Goal: Information Seeking & Learning: Find contact information

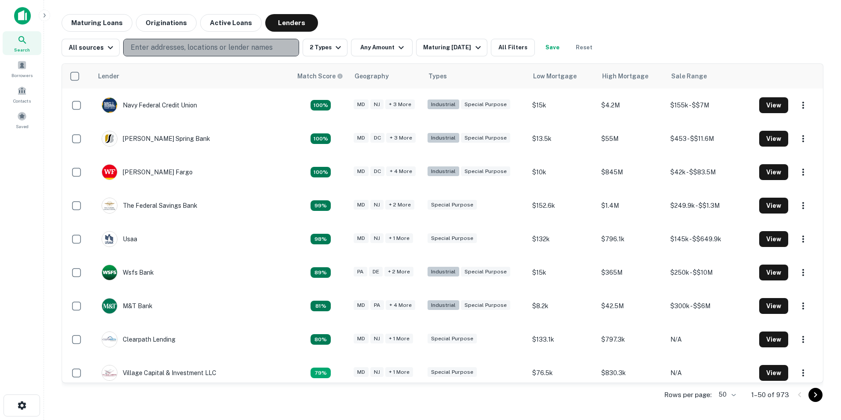
click at [164, 47] on p "Enter addresses, locations or lender names" at bounding box center [202, 47] width 142 height 11
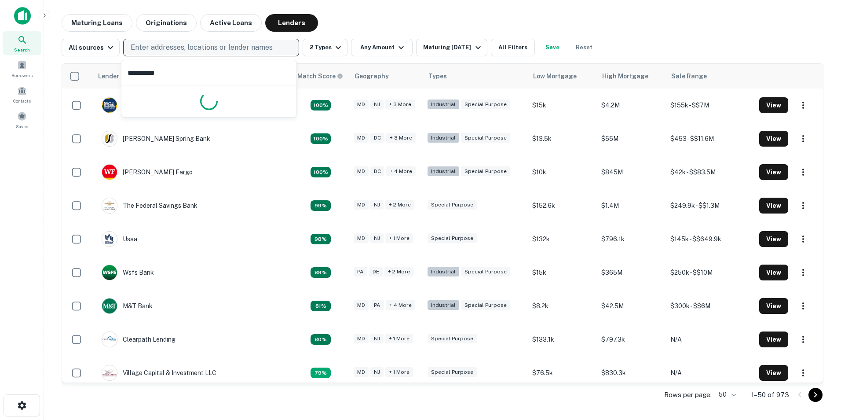
type input "**********"
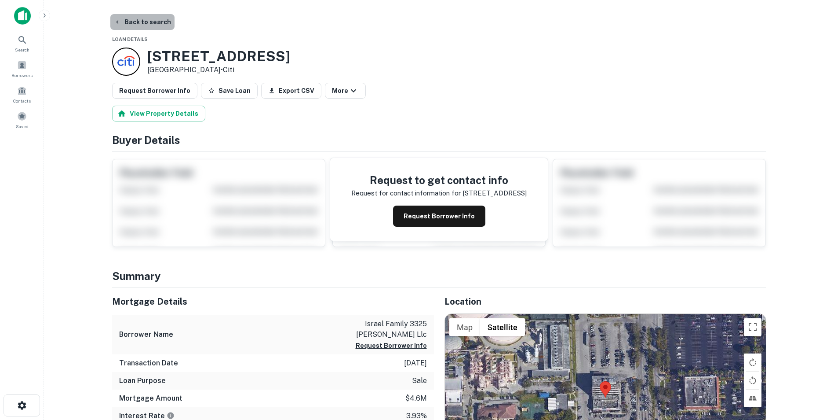
click at [163, 23] on button "Back to search" at bounding box center [142, 22] width 64 height 16
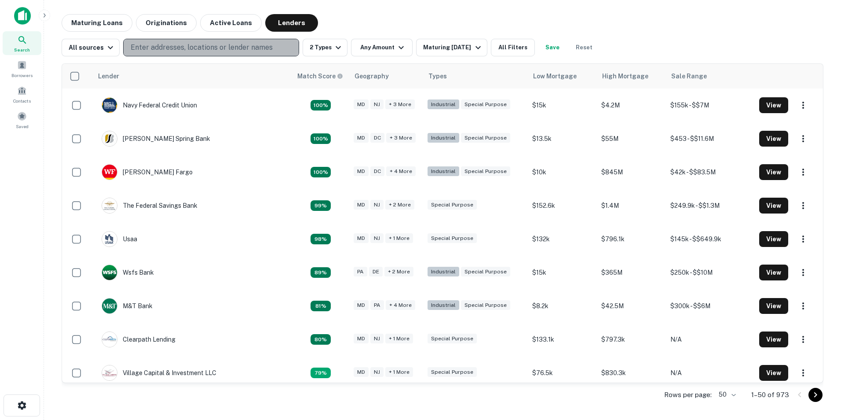
click at [204, 46] on p "Enter addresses, locations or lender names" at bounding box center [202, 47] width 142 height 11
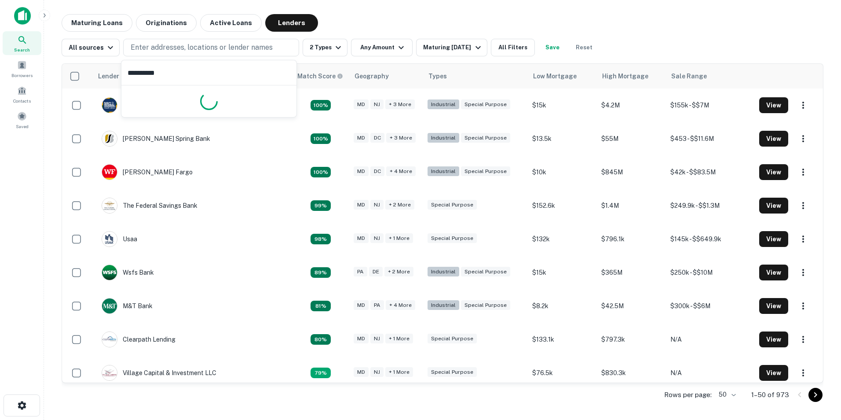
type input "*********"
drag, startPoint x: 197, startPoint y: 38, endPoint x: 179, endPoint y: 51, distance: 23.0
click at [186, 48] on div "All sources Enter addresses, locations or lender names 2 Types Any Amount Matur…" at bounding box center [443, 44] width 762 height 25
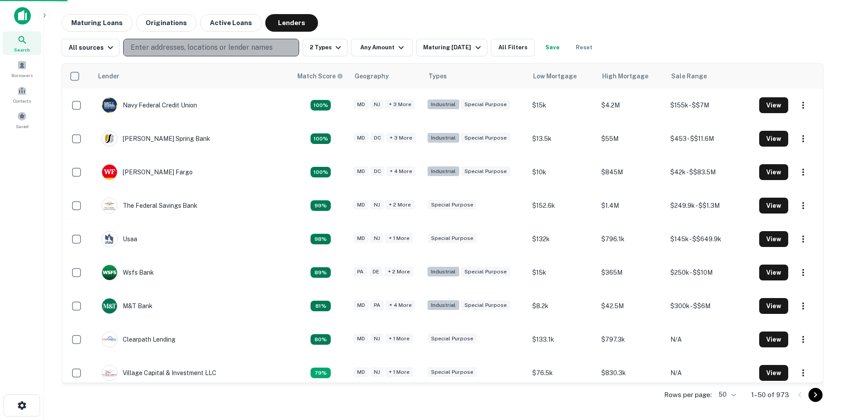
click at [175, 47] on p "Enter addresses, locations or lender names" at bounding box center [202, 47] width 142 height 11
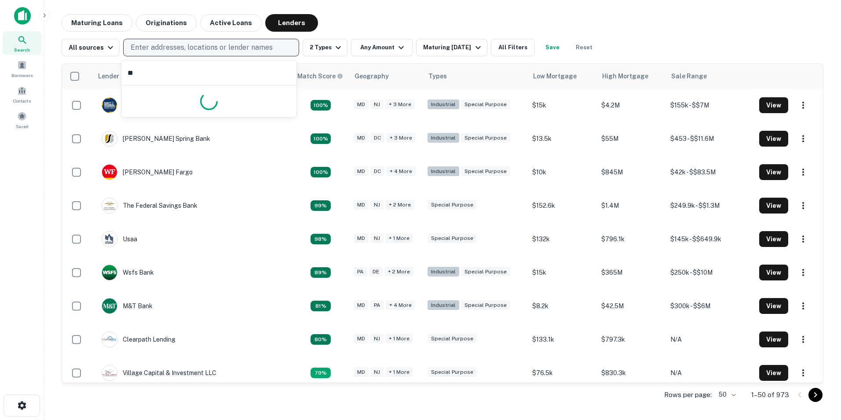
type input "*"
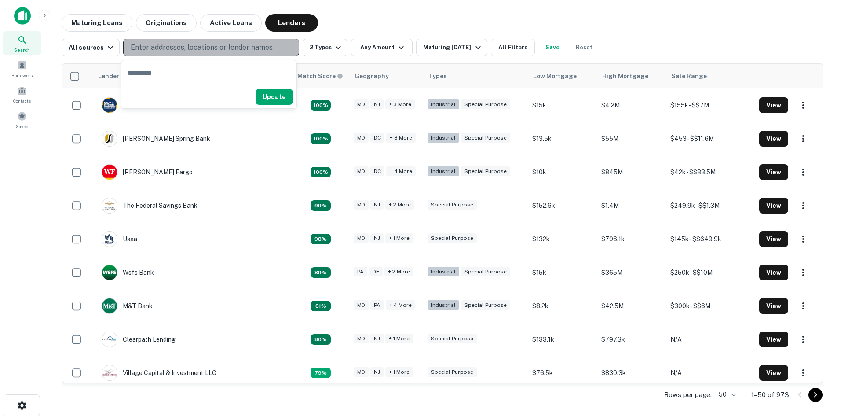
click at [133, 45] on p "Enter addresses, locations or lender names" at bounding box center [202, 47] width 142 height 11
click at [136, 41] on button "Enter addresses, locations or lender names" at bounding box center [211, 48] width 176 height 18
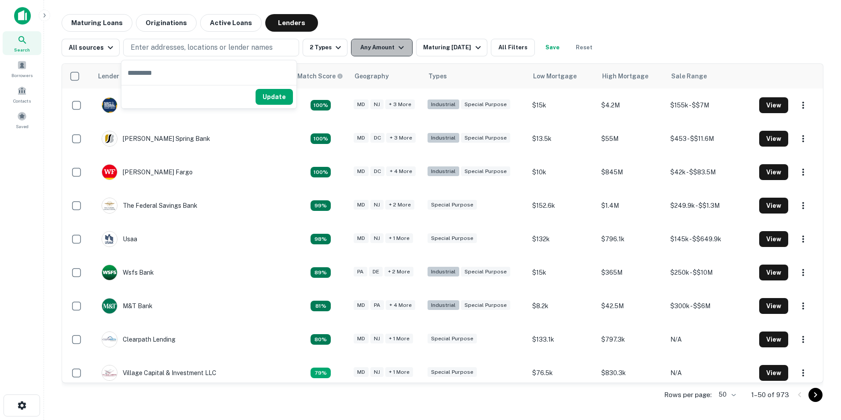
click at [396, 52] on icon "button" at bounding box center [401, 47] width 11 height 11
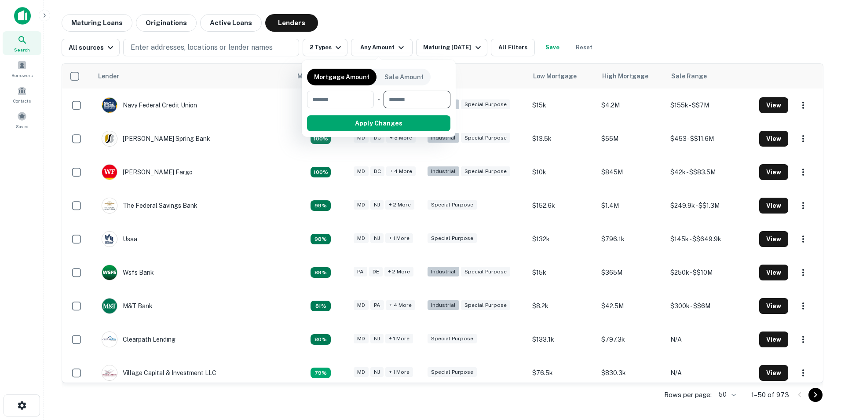
click at [415, 95] on input "number" at bounding box center [414, 100] width 61 height 18
type input "****"
click at [535, 60] on div at bounding box center [420, 210] width 841 height 420
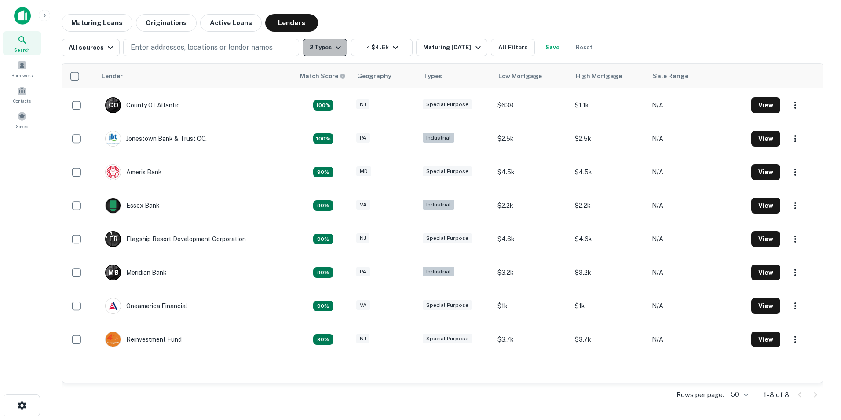
click at [336, 48] on icon "button" at bounding box center [338, 47] width 5 height 3
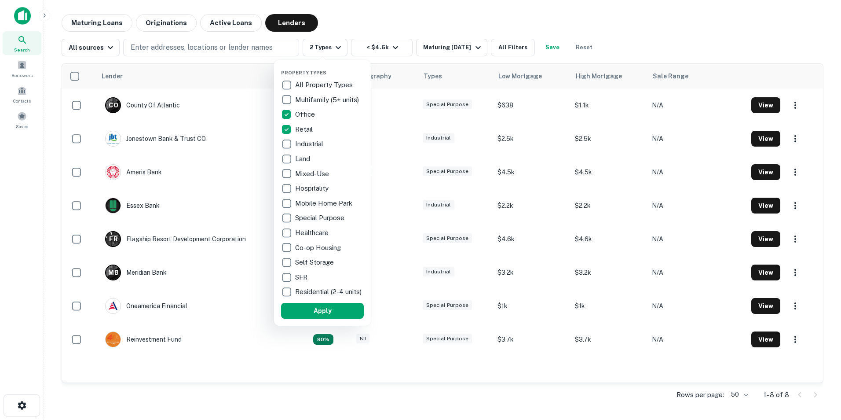
drag, startPoint x: 325, startPoint y: 318, endPoint x: 226, endPoint y: 112, distance: 229.4
click at [325, 317] on button "Apply" at bounding box center [322, 311] width 83 height 16
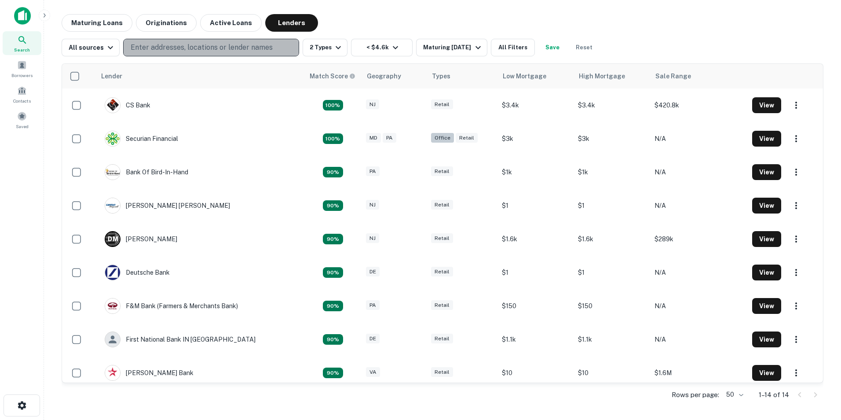
click at [183, 48] on p "Enter addresses, locations or lender names" at bounding box center [202, 47] width 142 height 11
click at [183, 41] on button "Enter addresses, locations or lender names" at bounding box center [211, 48] width 176 height 18
click at [184, 43] on p "Enter addresses, locations or lender names" at bounding box center [202, 47] width 142 height 11
click at [186, 44] on p "Enter addresses, locations or lender names" at bounding box center [202, 47] width 142 height 11
click at [146, 43] on p "Enter addresses, locations or lender names" at bounding box center [202, 47] width 142 height 11
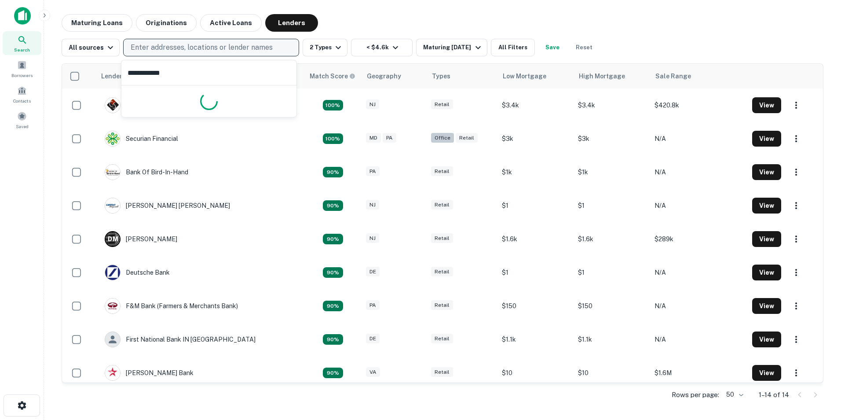
type input "**********"
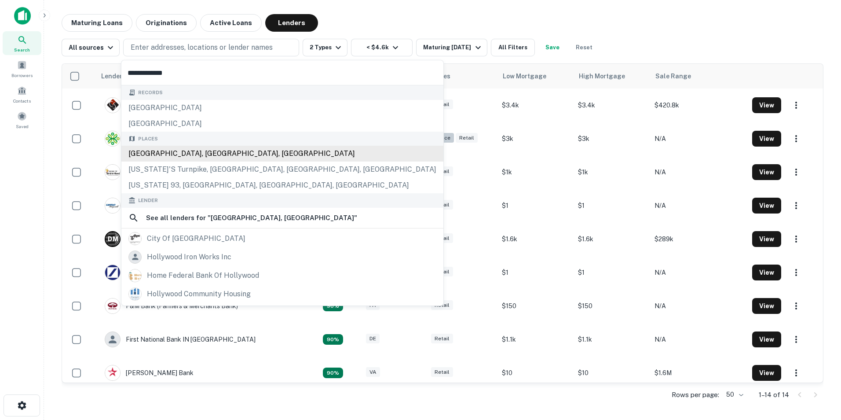
click at [178, 148] on div "Records [GEOGRAPHIC_DATA][STREET_ADDRESS][GEOGRAPHIC_DATA][GEOGRAPHIC_DATA][GEO…" at bounding box center [282, 249] width 322 height 329
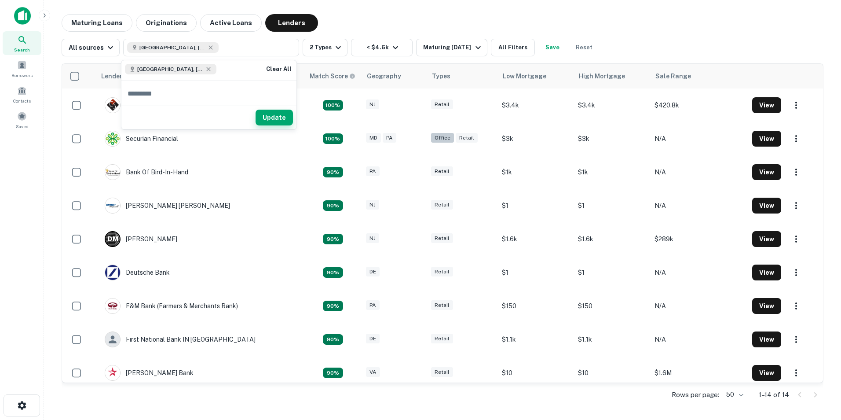
click at [270, 115] on button "Update" at bounding box center [274, 118] width 37 height 16
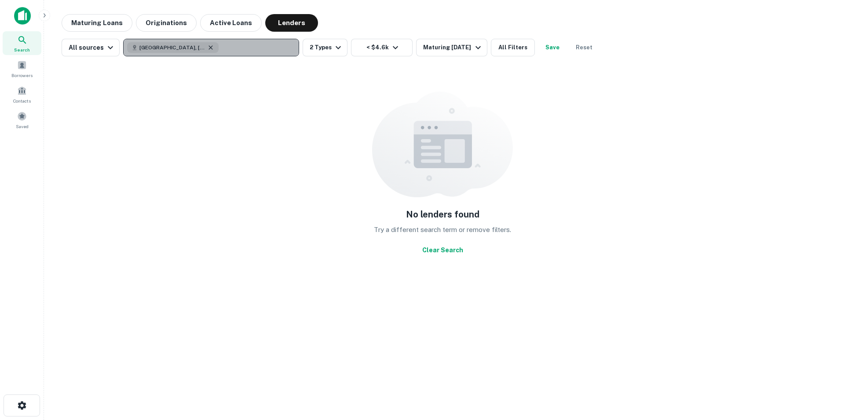
click at [207, 47] on icon "button" at bounding box center [210, 47] width 7 height 7
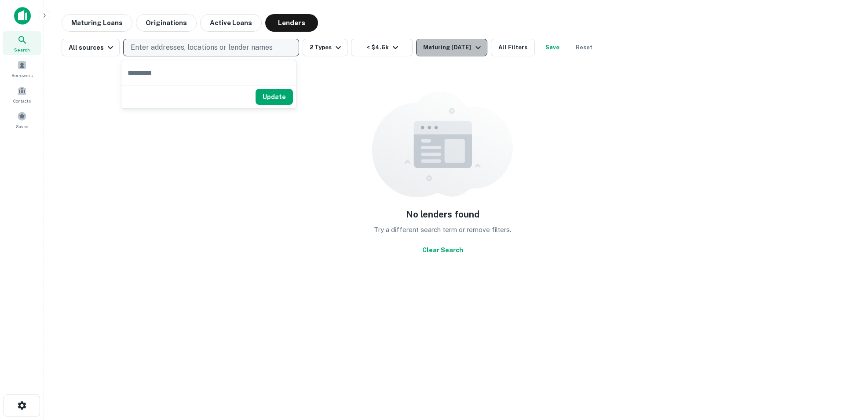
click at [469, 49] on div "Maturing [DATE]" at bounding box center [453, 47] width 60 height 11
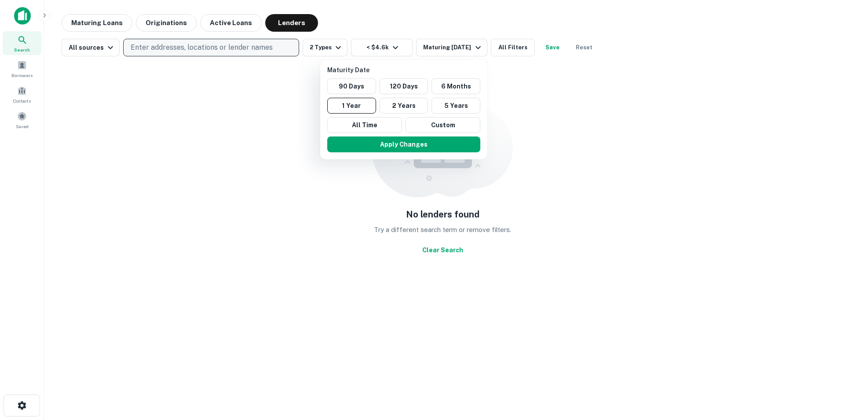
click at [42, 15] on div at bounding box center [420, 210] width 841 height 420
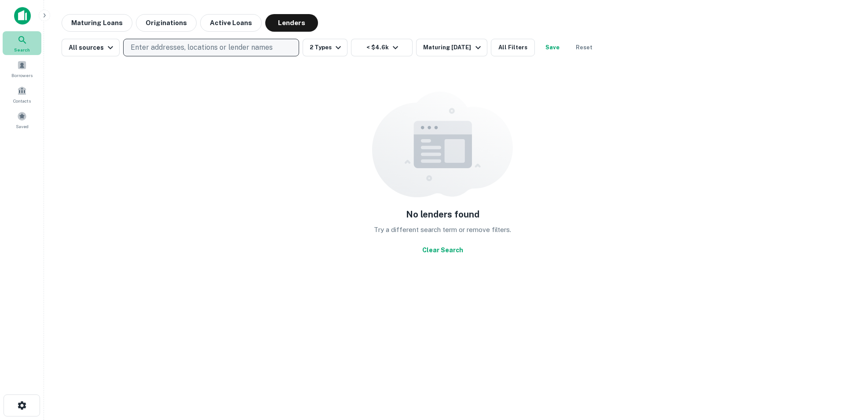
click at [24, 41] on icon at bounding box center [22, 40] width 11 height 11
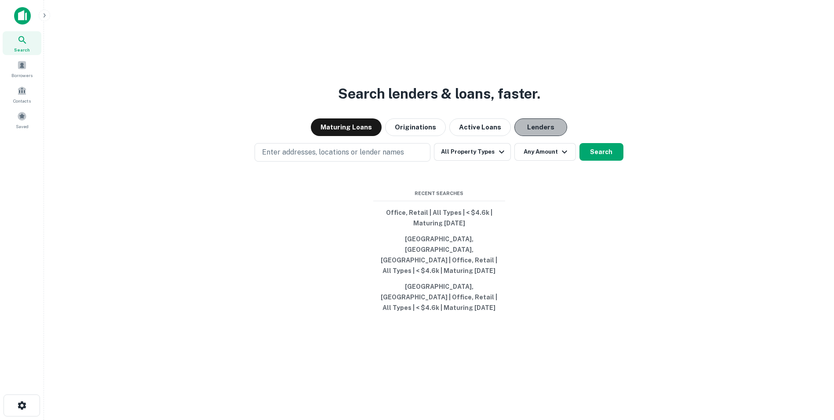
click at [538, 133] on button "Lenders" at bounding box center [541, 127] width 53 height 18
click at [510, 156] on div "Enter addresses, locations or lender names All Property Types Any Amount Search" at bounding box center [439, 152] width 776 height 18
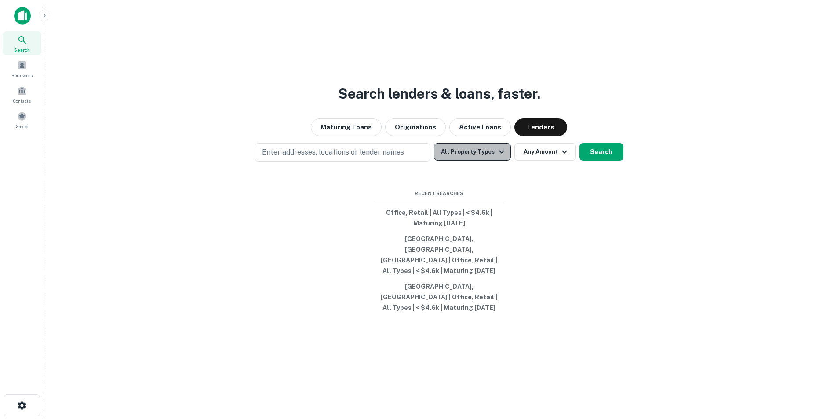
click at [498, 157] on icon "button" at bounding box center [502, 151] width 11 height 11
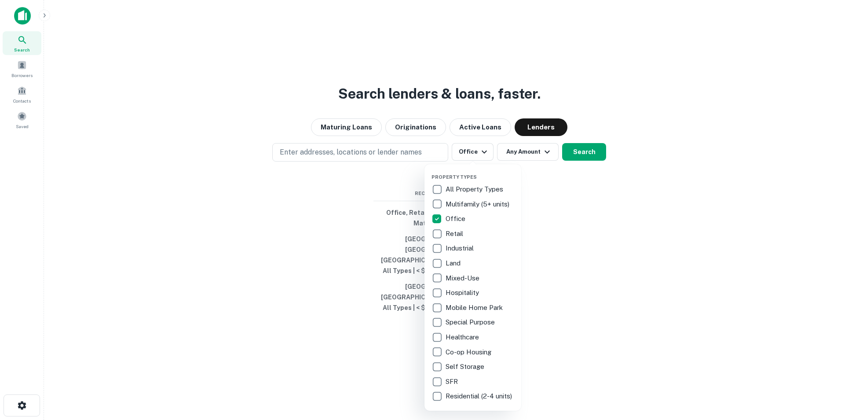
click at [539, 164] on div at bounding box center [420, 210] width 841 height 420
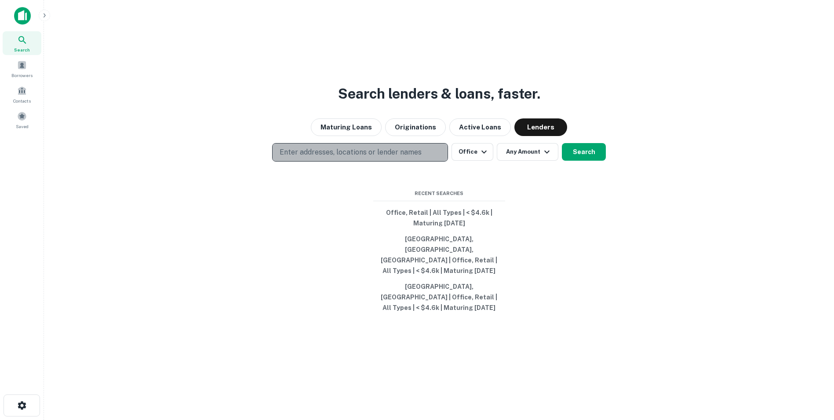
click at [299, 157] on p "Enter addresses, locations or lender names" at bounding box center [351, 152] width 142 height 11
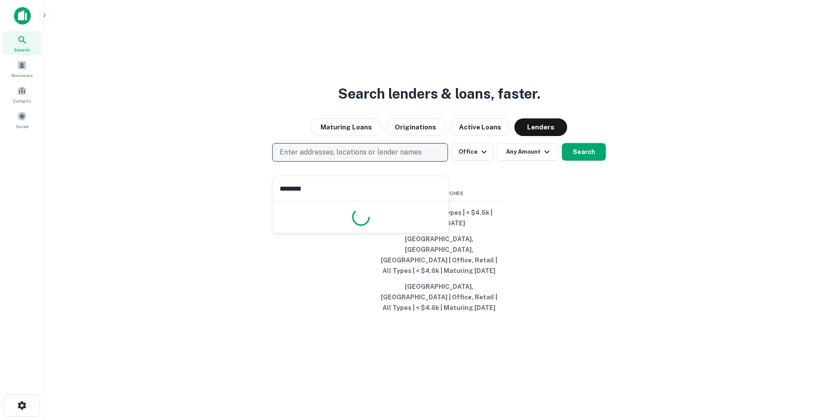
type input "*********"
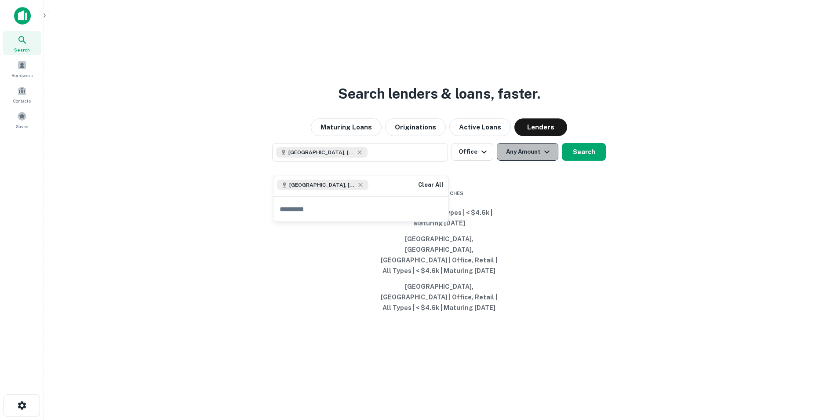
click at [548, 157] on icon "button" at bounding box center [547, 151] width 11 height 11
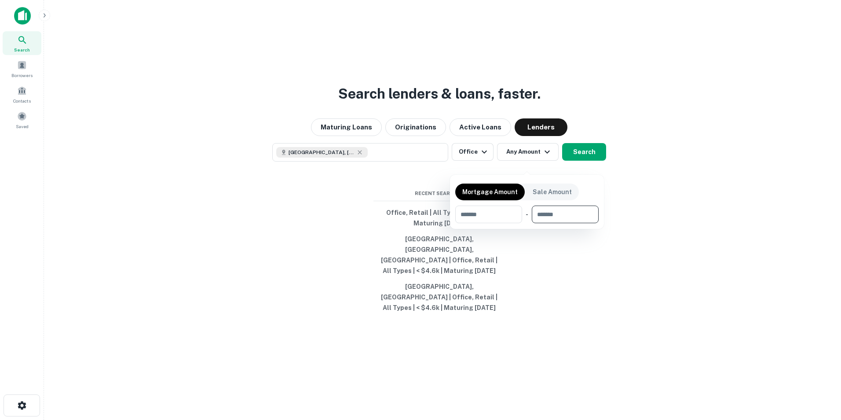
click at [556, 212] on input "number" at bounding box center [562, 214] width 61 height 18
type input "*******"
click at [587, 165] on div at bounding box center [420, 210] width 841 height 420
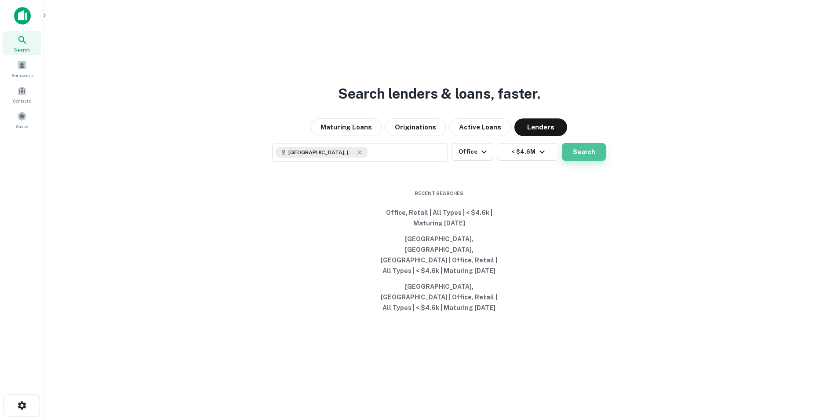
click at [577, 158] on button "Search" at bounding box center [584, 152] width 44 height 18
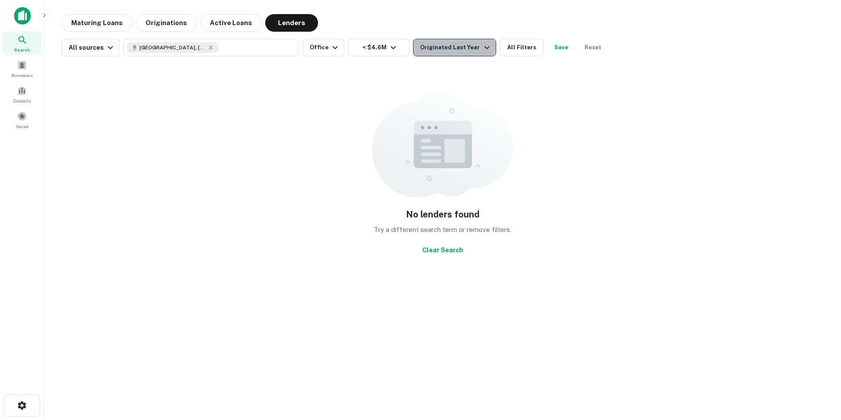
click at [482, 48] on icon "button" at bounding box center [487, 47] width 11 height 11
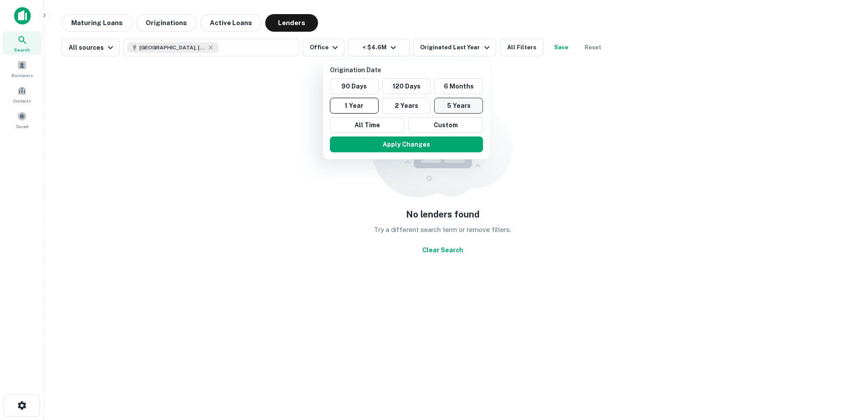
click at [462, 101] on button "5 Years" at bounding box center [458, 106] width 49 height 16
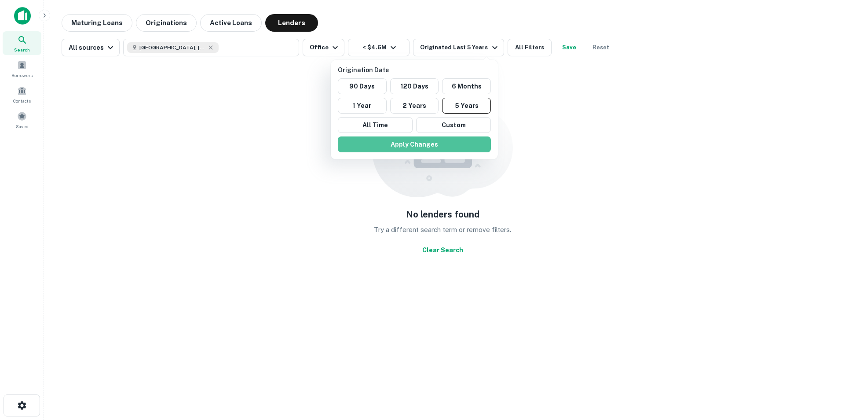
drag, startPoint x: 423, startPoint y: 142, endPoint x: 577, endPoint y: 113, distance: 157.0
click at [423, 142] on button "Apply Changes" at bounding box center [414, 144] width 153 height 16
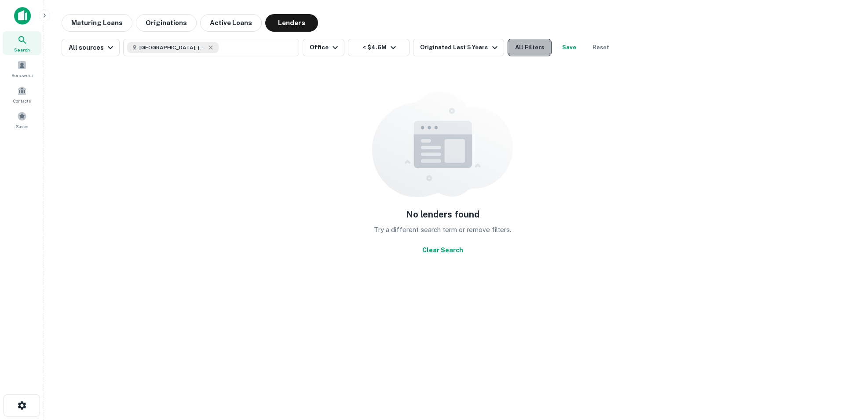
click at [526, 47] on button "All Filters" at bounding box center [530, 48] width 44 height 18
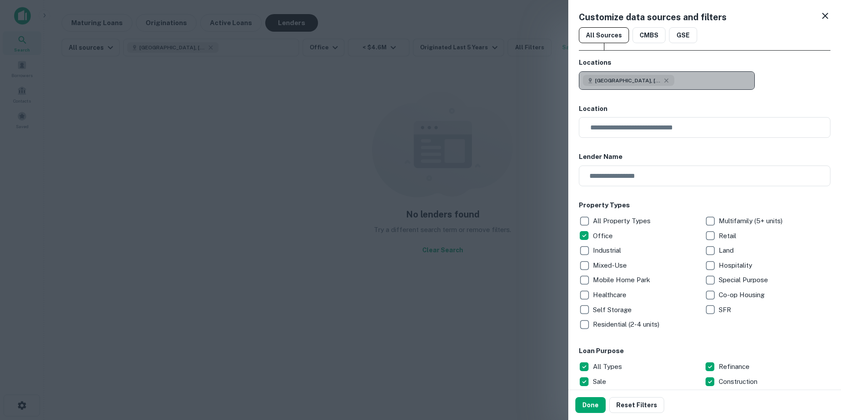
click at [661, 77] on button "[GEOGRAPHIC_DATA], [GEOGRAPHIC_DATA], [GEOGRAPHIC_DATA]" at bounding box center [667, 80] width 176 height 18
click at [676, 79] on button "[GEOGRAPHIC_DATA], [GEOGRAPHIC_DATA], [GEOGRAPHIC_DATA]" at bounding box center [667, 80] width 176 height 18
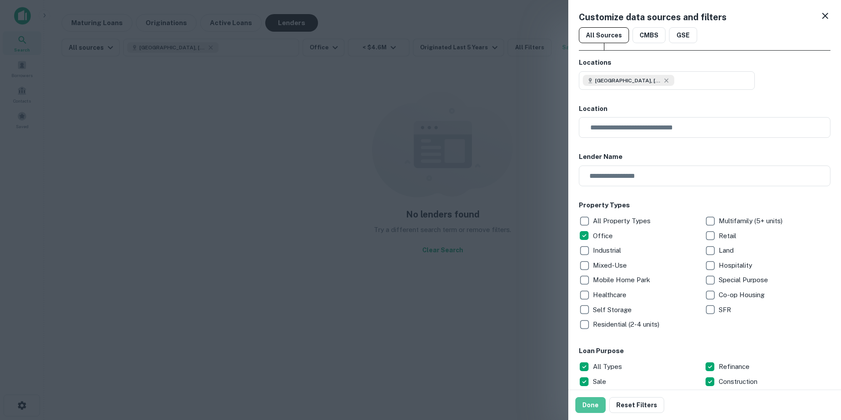
click at [592, 402] on button "Done" at bounding box center [590, 405] width 30 height 16
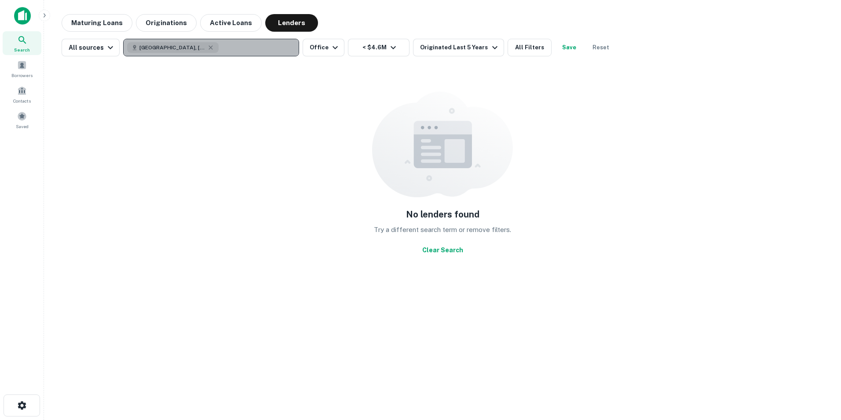
click at [219, 48] on button "[GEOGRAPHIC_DATA], [GEOGRAPHIC_DATA], [GEOGRAPHIC_DATA]" at bounding box center [211, 48] width 176 height 18
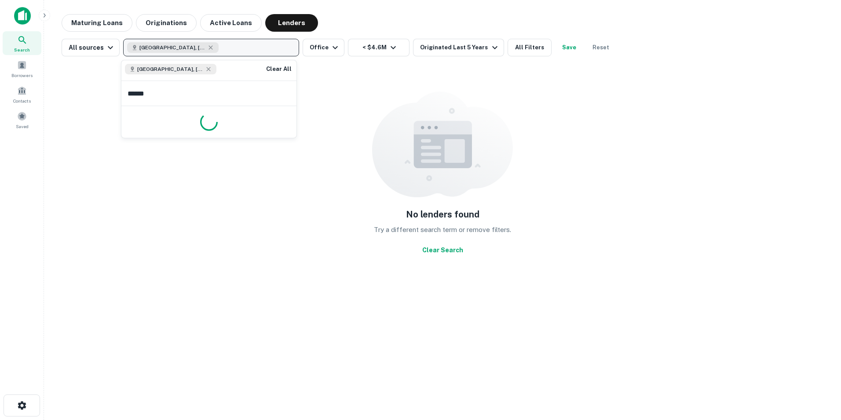
type input "*******"
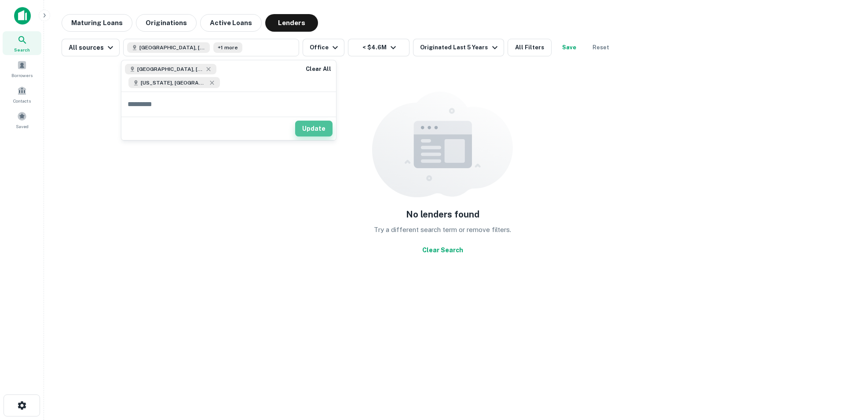
click at [295, 121] on button "Update" at bounding box center [313, 129] width 37 height 16
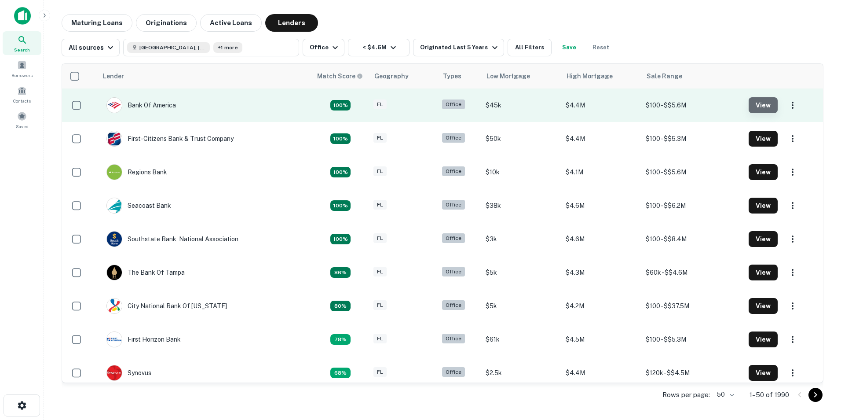
click at [751, 104] on button "View" at bounding box center [763, 105] width 29 height 16
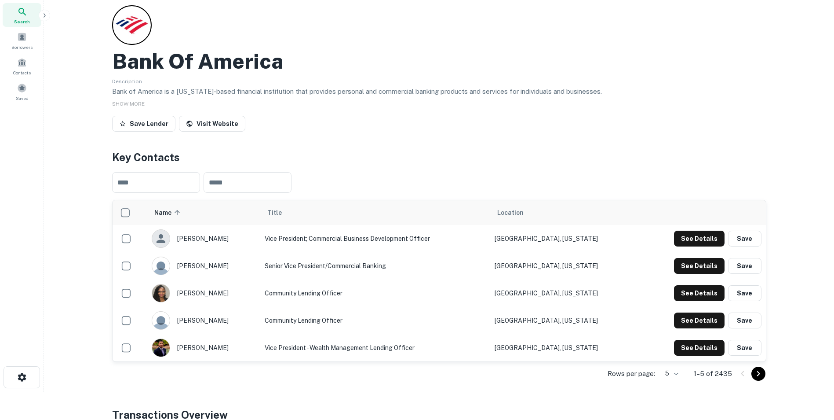
scroll to position [44, 0]
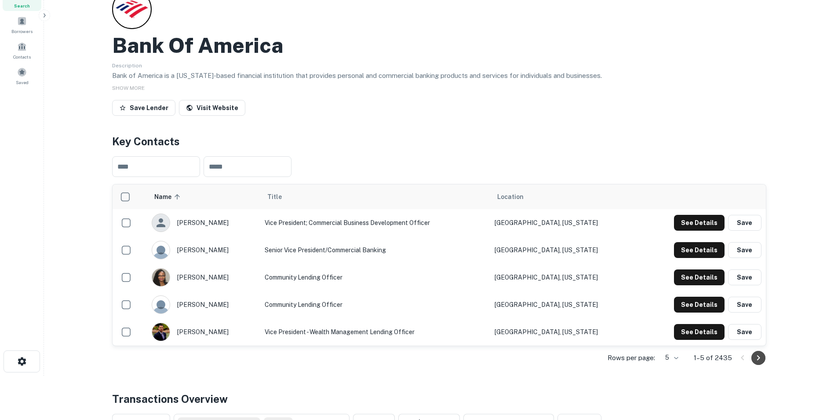
click at [760, 360] on icon "Go to next page" at bounding box center [758, 357] width 11 height 11
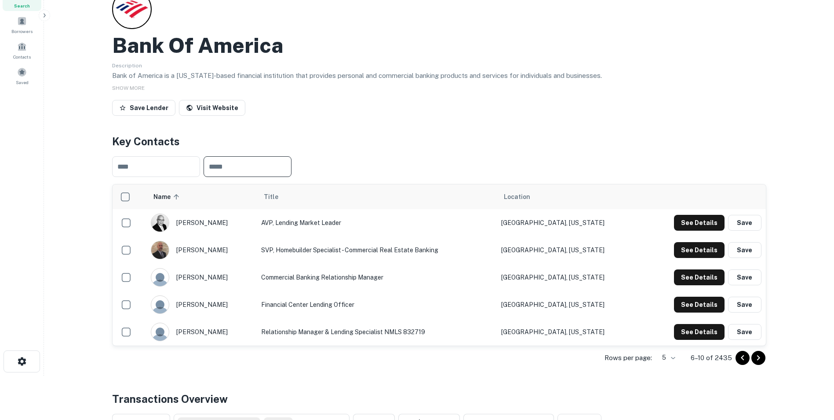
click at [229, 174] on input "text" at bounding box center [248, 166] width 88 height 21
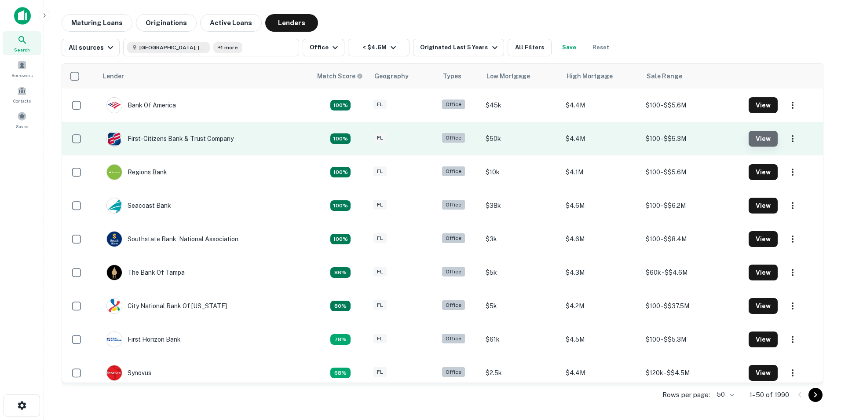
drag, startPoint x: 760, startPoint y: 137, endPoint x: 751, endPoint y: 139, distance: 9.0
click at [760, 138] on button "View" at bounding box center [763, 139] width 29 height 16
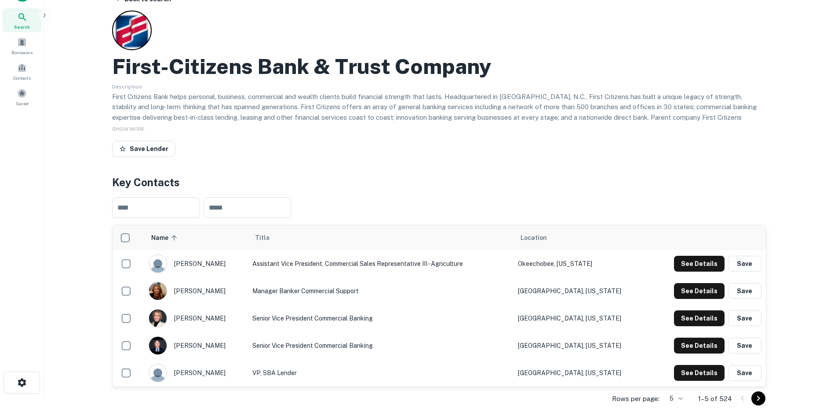
scroll to position [44, 0]
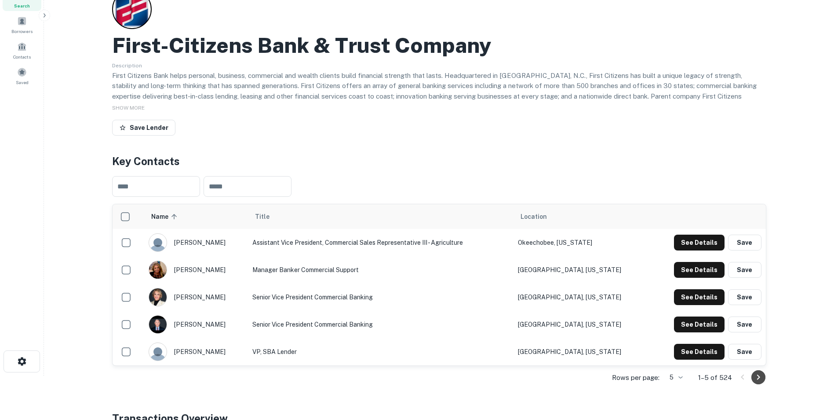
click at [758, 373] on icon "Go to next page" at bounding box center [758, 377] width 11 height 11
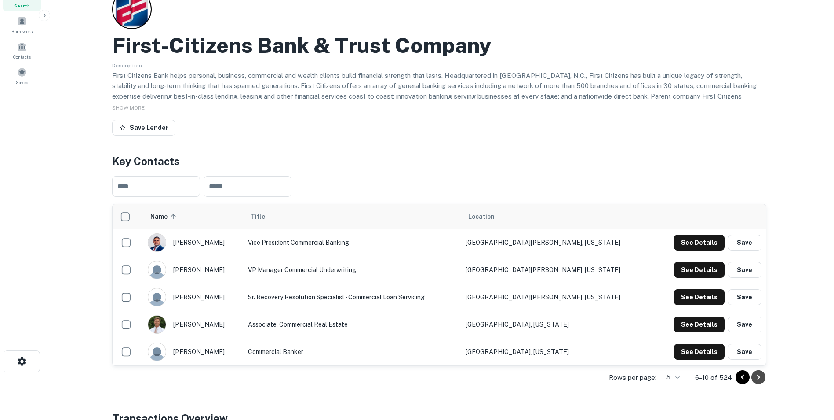
click at [756, 376] on icon "Go to next page" at bounding box center [758, 377] width 11 height 11
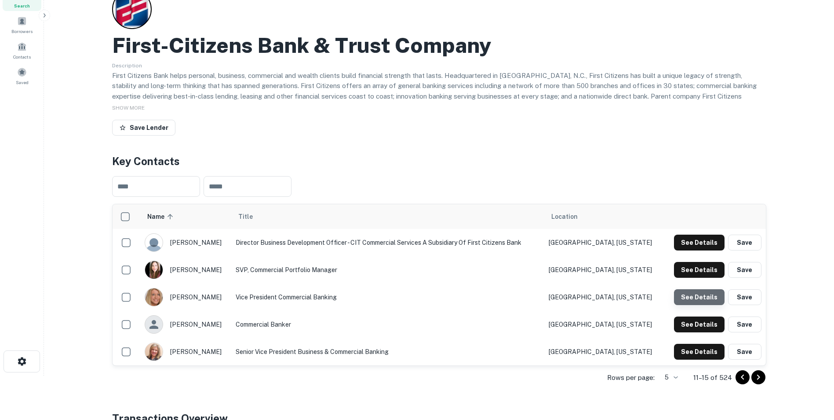
click at [703, 297] on button "See Details" at bounding box center [699, 297] width 51 height 16
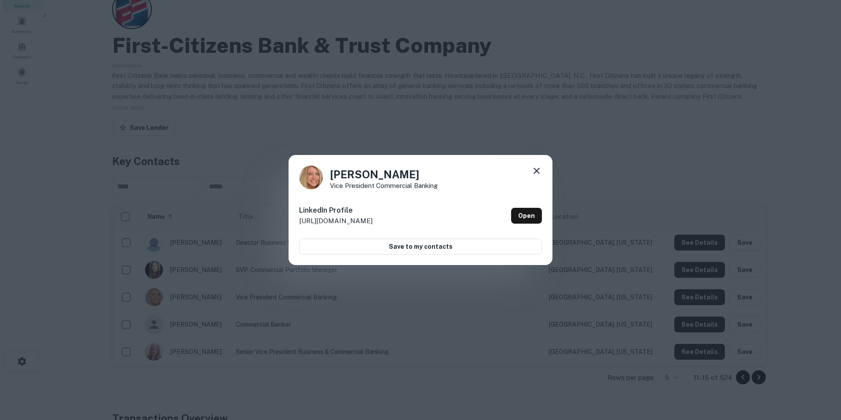
click at [537, 171] on icon at bounding box center [536, 171] width 6 height 6
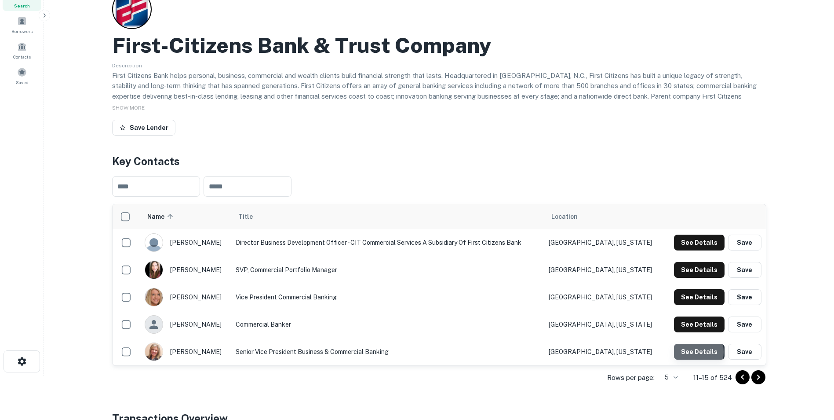
click at [685, 352] on button "See Details" at bounding box center [699, 351] width 51 height 16
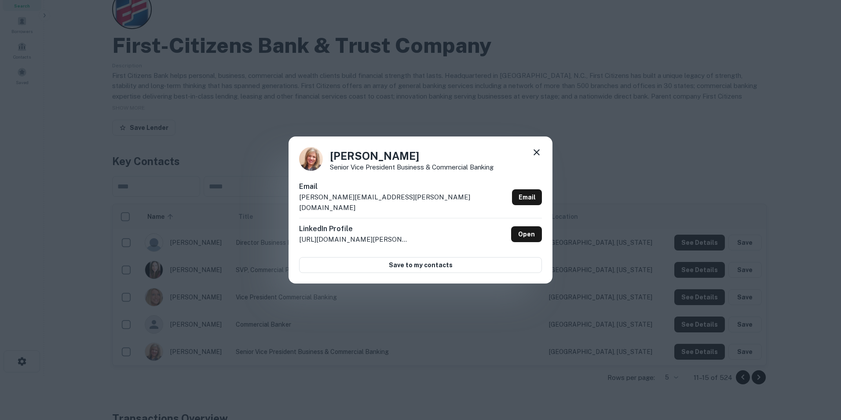
click at [539, 157] on icon at bounding box center [536, 152] width 11 height 11
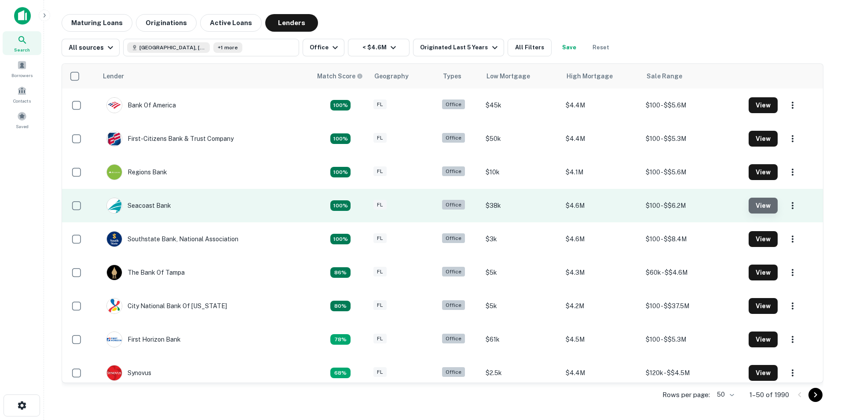
click at [758, 207] on button "View" at bounding box center [763, 205] width 29 height 16
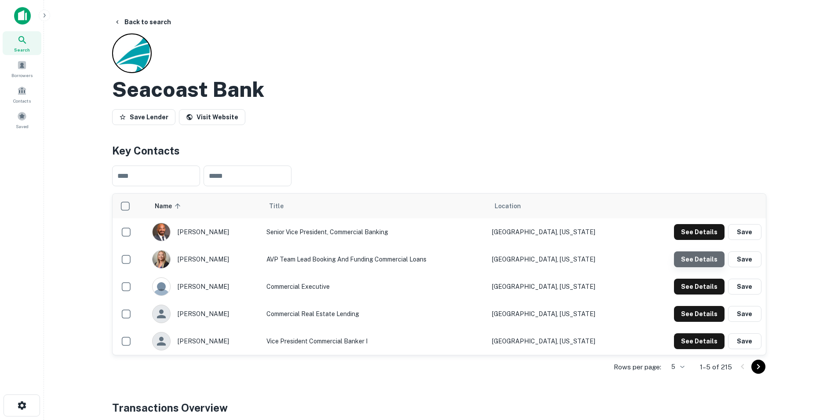
click at [701, 256] on button "See Details" at bounding box center [699, 259] width 51 height 16
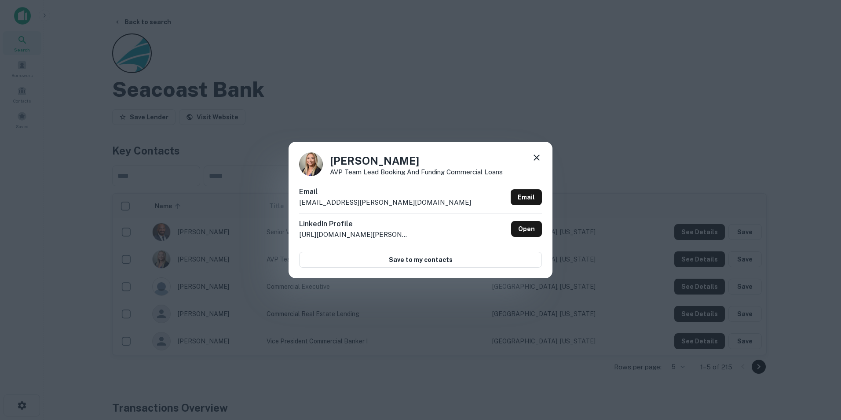
click at [537, 155] on icon at bounding box center [536, 157] width 11 height 11
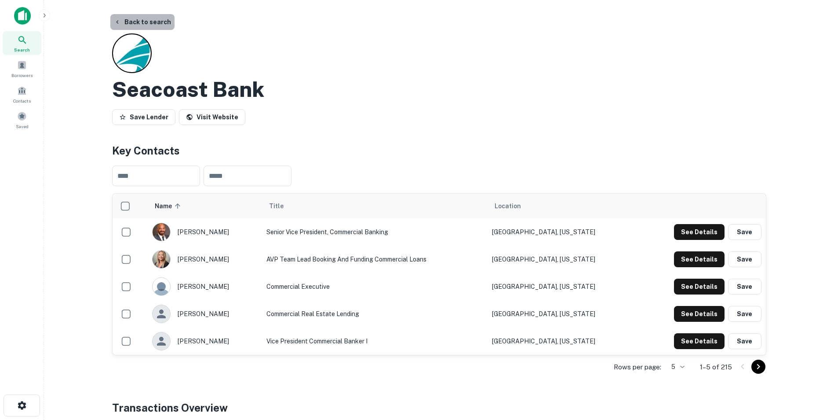
click at [149, 19] on button "Back to search" at bounding box center [142, 22] width 64 height 16
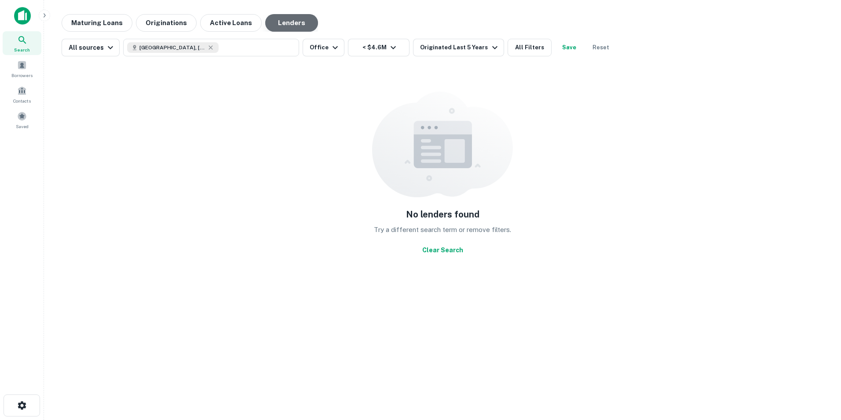
click at [291, 22] on button "Lenders" at bounding box center [291, 23] width 53 height 18
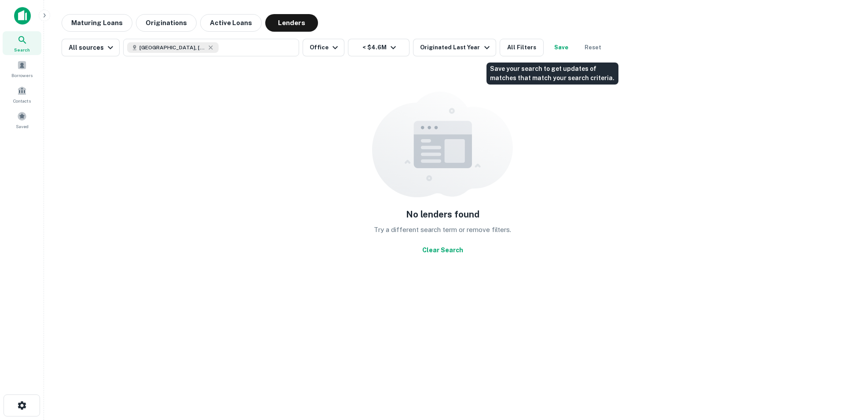
click at [550, 48] on button "Save" at bounding box center [561, 48] width 28 height 18
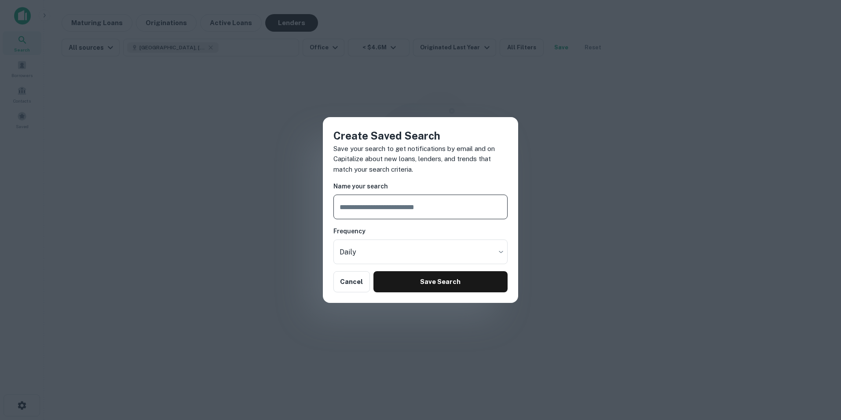
click at [561, 103] on div "Create Saved Search Save your search to get notifications by email and on Capit…" at bounding box center [420, 210] width 841 height 420
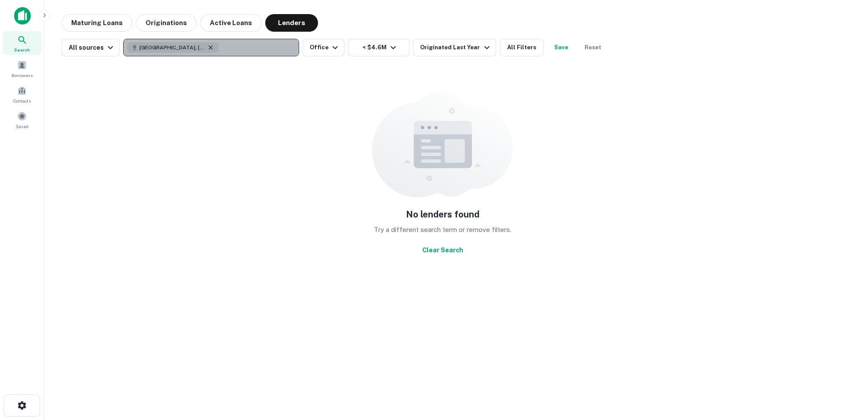
click at [207, 48] on icon "button" at bounding box center [210, 47] width 7 height 7
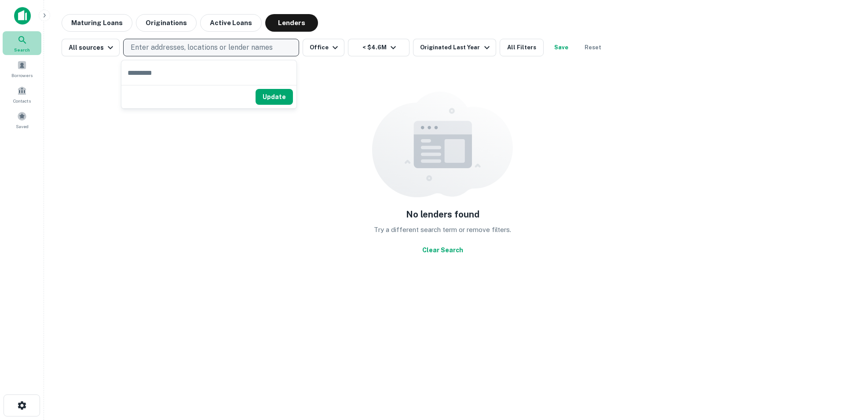
click at [15, 39] on div "Search" at bounding box center [22, 43] width 39 height 24
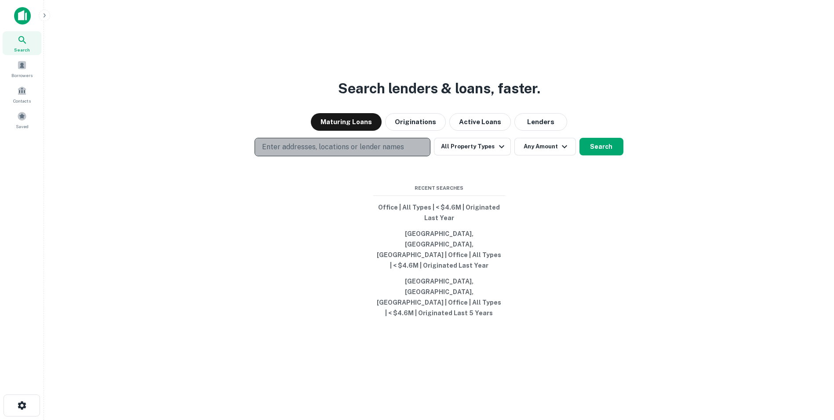
click at [379, 152] on p "Enter addresses, locations or lender names" at bounding box center [333, 147] width 142 height 11
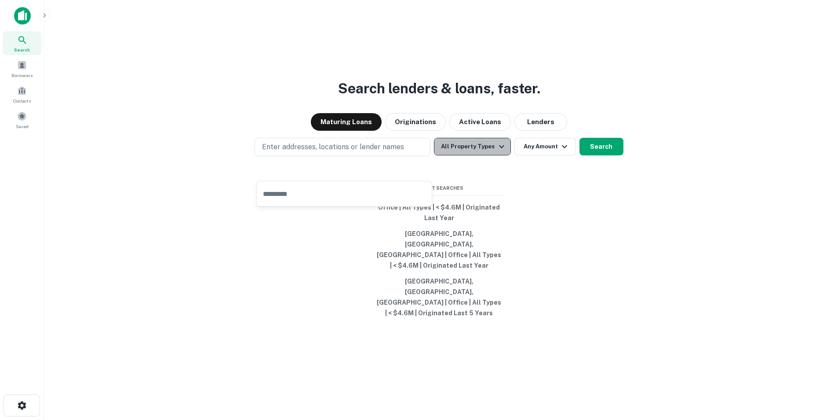
click at [502, 152] on icon "button" at bounding box center [502, 146] width 11 height 11
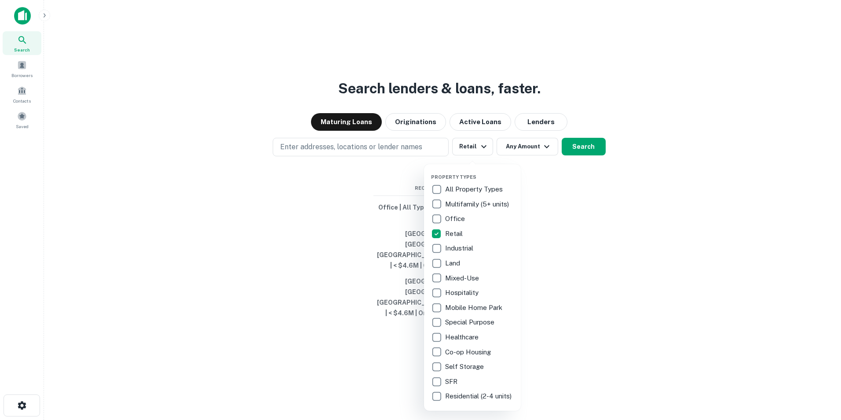
click at [546, 196] on div at bounding box center [420, 210] width 841 height 420
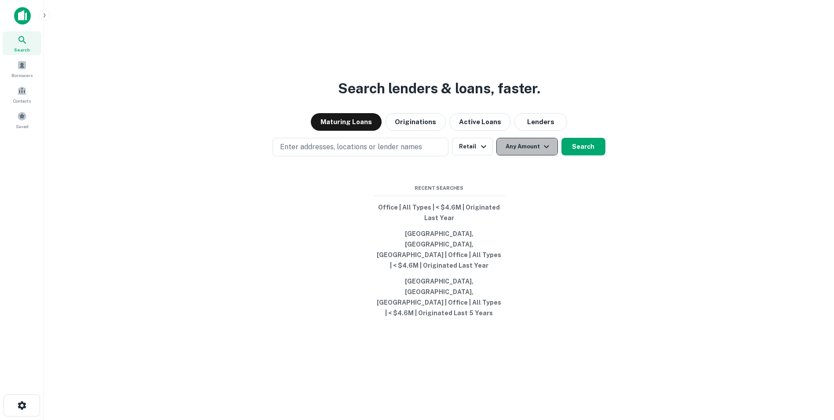
click at [539, 155] on button "Any Amount" at bounding box center [528, 147] width 62 height 18
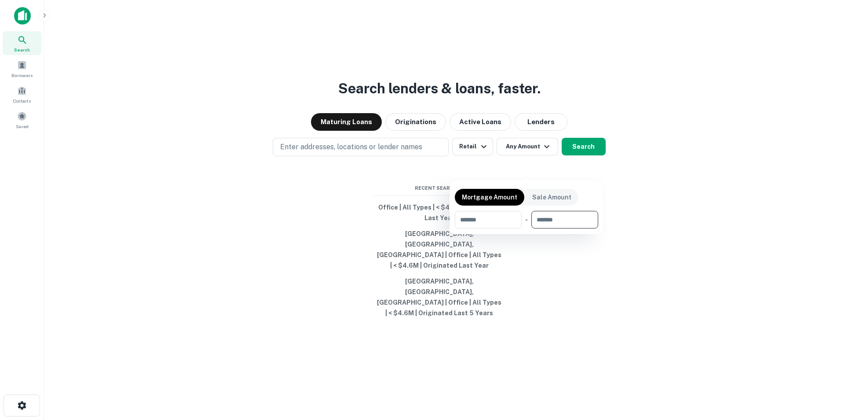
click at [577, 223] on input "number" at bounding box center [561, 220] width 61 height 18
type input "****"
click at [657, 207] on div at bounding box center [420, 210] width 841 height 420
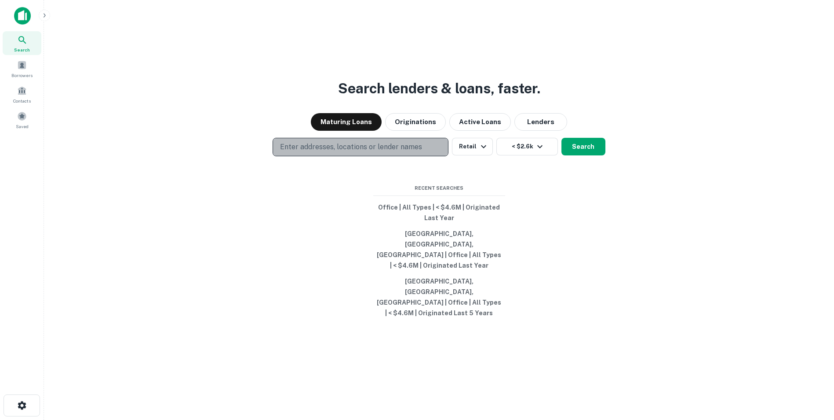
click at [373, 152] on p "Enter addresses, locations or lender names" at bounding box center [351, 147] width 142 height 11
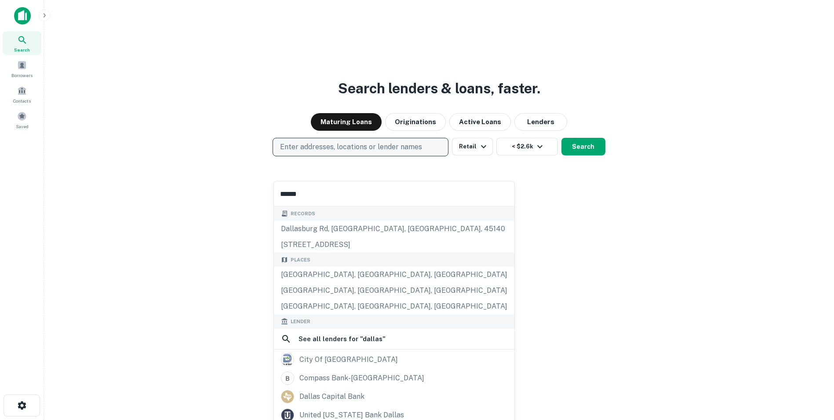
type input "*******"
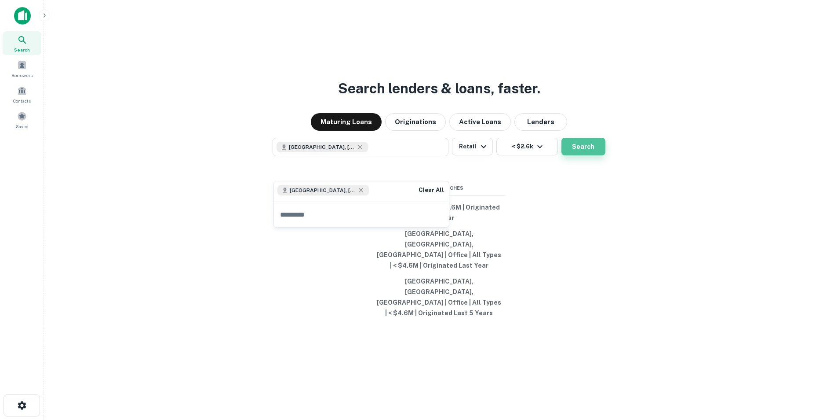
click at [577, 155] on button "Search" at bounding box center [584, 147] width 44 height 18
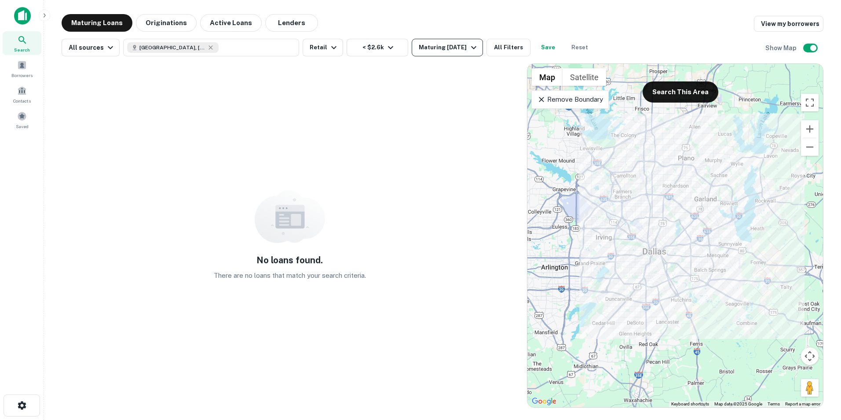
click at [464, 48] on div "Maturing [DATE]" at bounding box center [449, 47] width 60 height 11
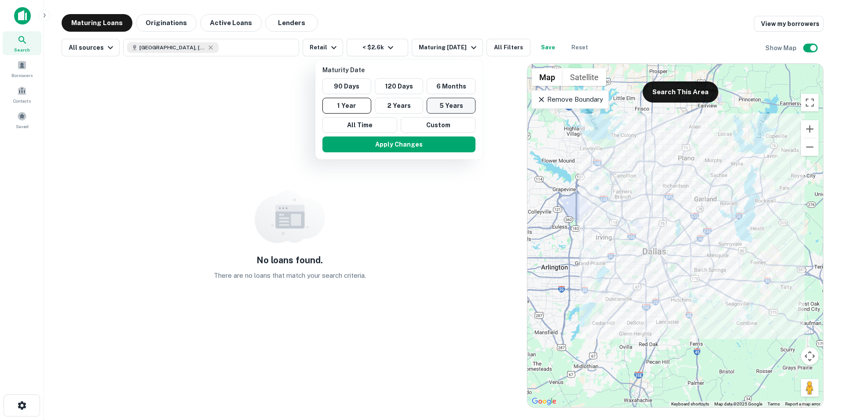
click at [445, 110] on button "5 Years" at bounding box center [451, 106] width 49 height 16
click at [285, 23] on div at bounding box center [420, 210] width 841 height 420
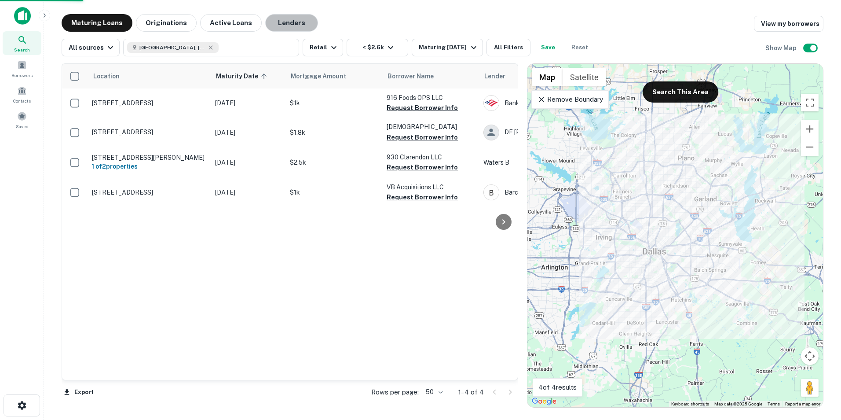
click at [282, 21] on button "Lenders" at bounding box center [291, 23] width 53 height 18
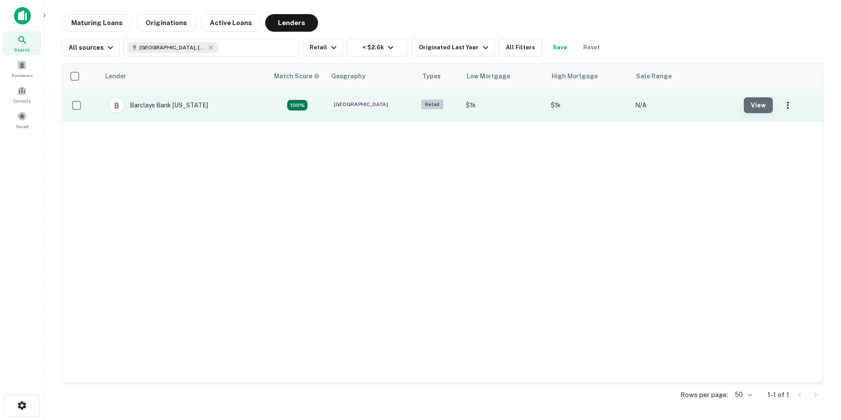
click at [763, 106] on button "View" at bounding box center [758, 105] width 29 height 16
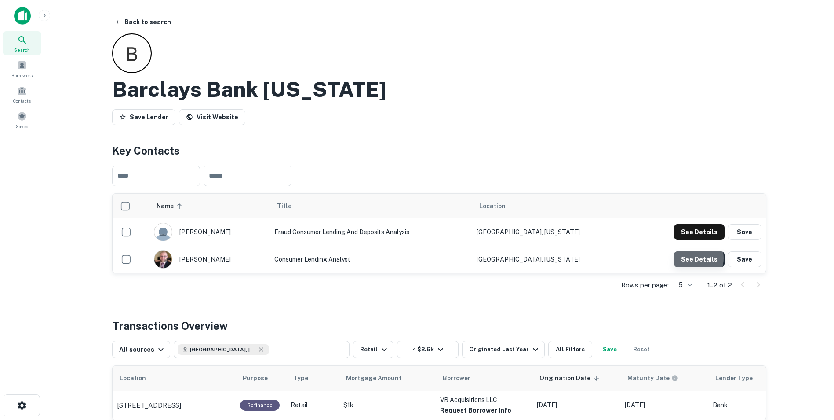
click at [691, 258] on button "See Details" at bounding box center [699, 259] width 51 height 16
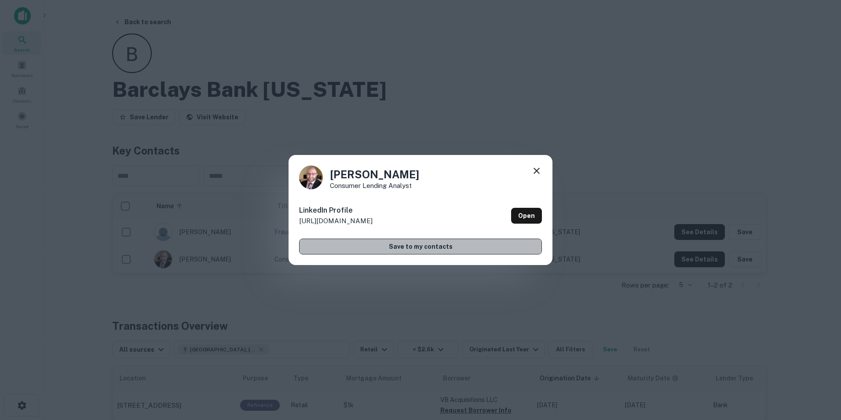
click at [432, 248] on button "Save to my contacts" at bounding box center [420, 246] width 243 height 16
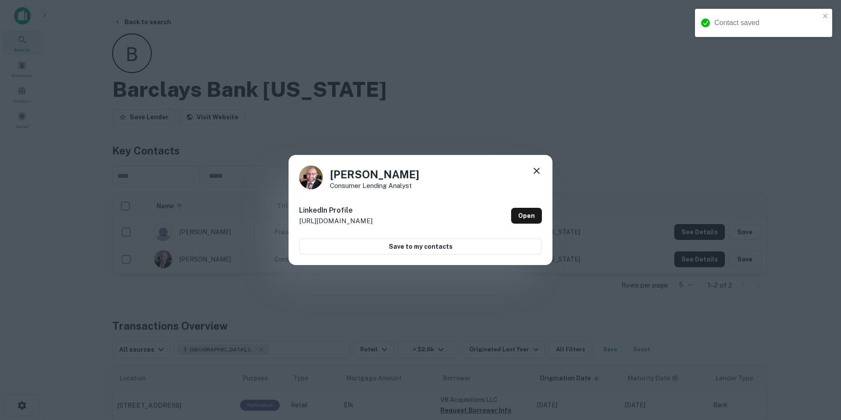
click at [538, 170] on icon at bounding box center [536, 170] width 11 height 11
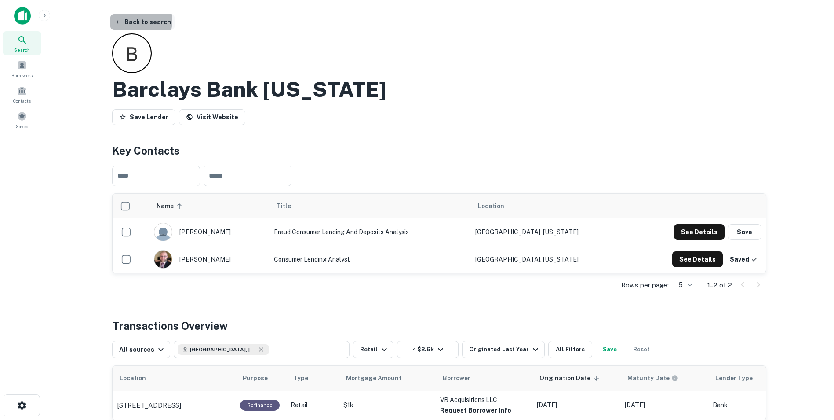
click at [128, 20] on button "Back to search" at bounding box center [142, 22] width 64 height 16
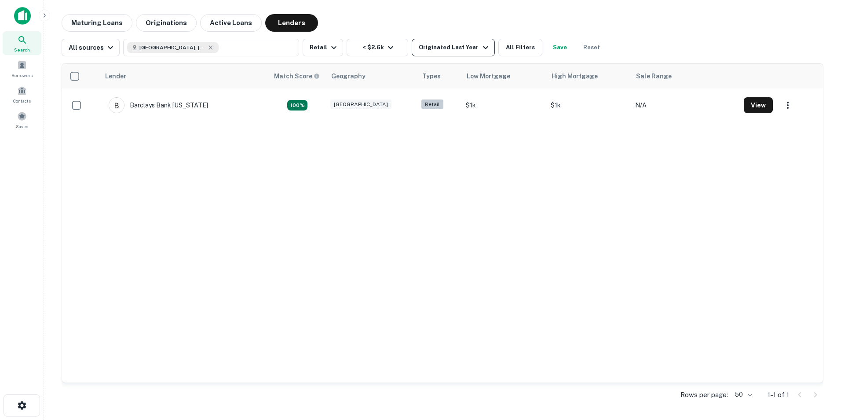
click at [480, 46] on icon "button" at bounding box center [485, 47] width 11 height 11
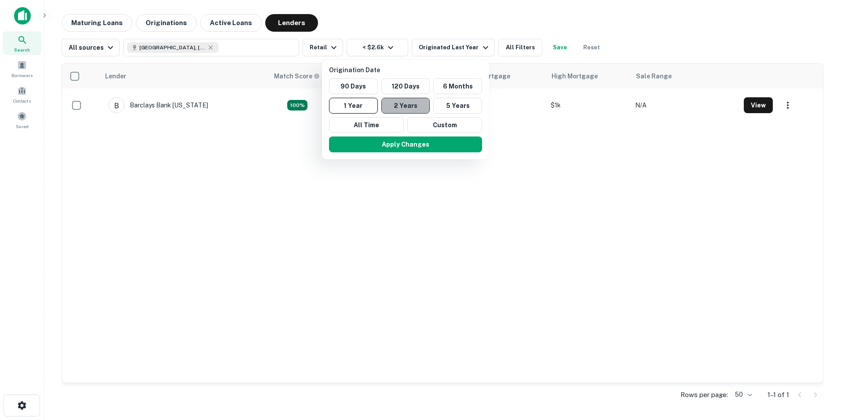
click at [418, 104] on button "2 Years" at bounding box center [405, 106] width 49 height 16
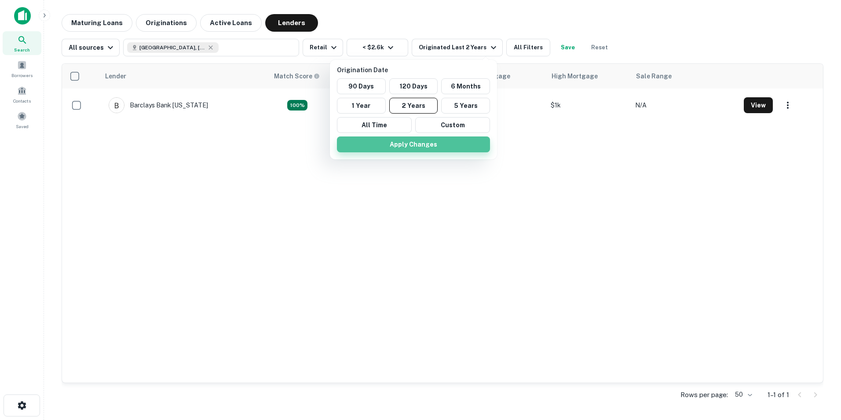
click at [438, 147] on button "Apply Changes" at bounding box center [413, 144] width 153 height 16
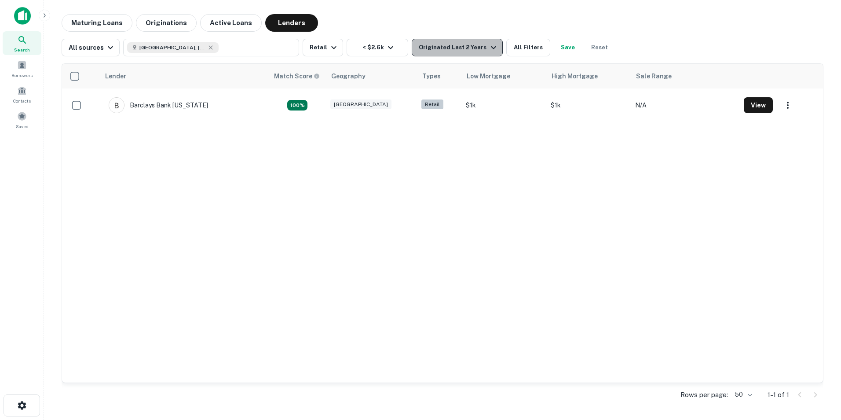
click at [488, 50] on icon "button" at bounding box center [493, 47] width 11 height 11
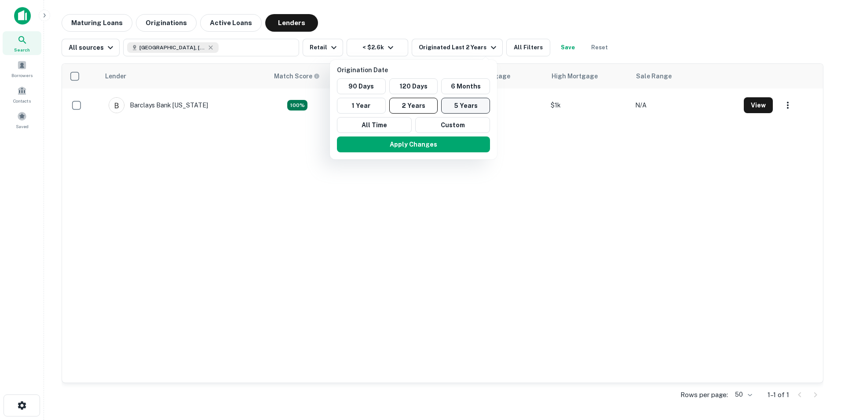
click at [471, 103] on button "5 Years" at bounding box center [465, 106] width 49 height 16
click at [427, 143] on button "Apply Changes" at bounding box center [413, 144] width 153 height 16
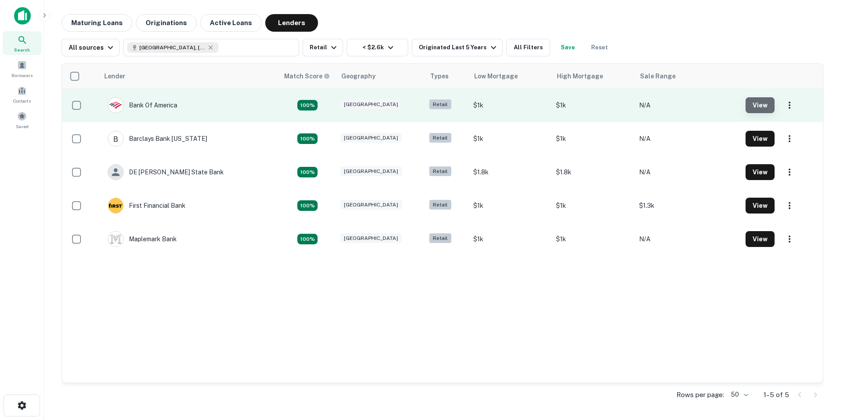
click at [761, 105] on button "View" at bounding box center [759, 105] width 29 height 16
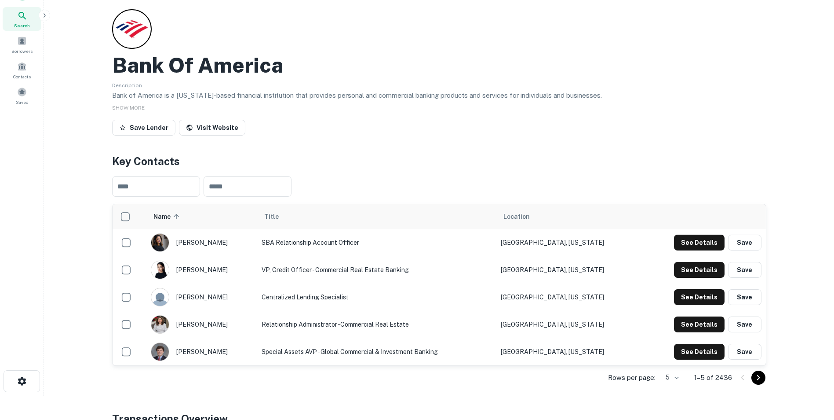
scroll to position [44, 0]
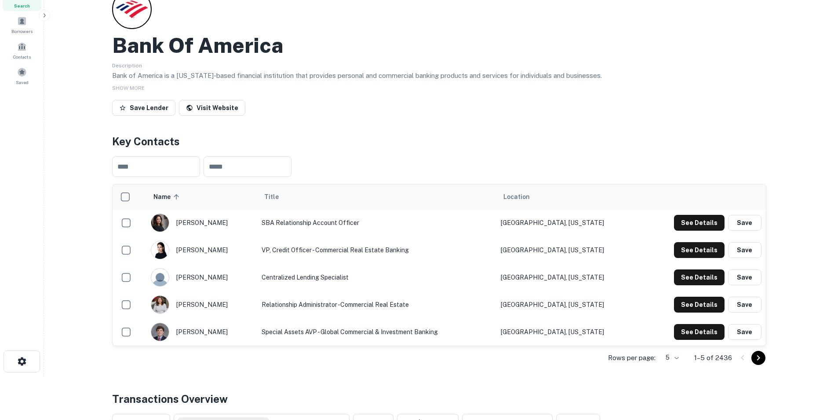
click at [762, 356] on icon "Go to next page" at bounding box center [758, 357] width 11 height 11
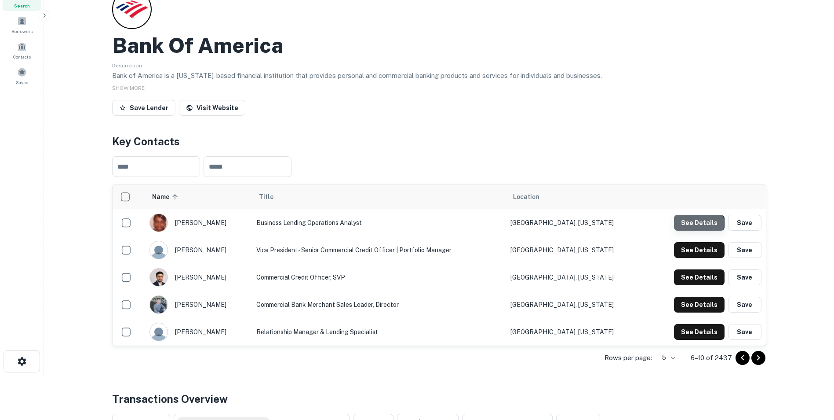
click at [698, 223] on button "See Details" at bounding box center [699, 223] width 51 height 16
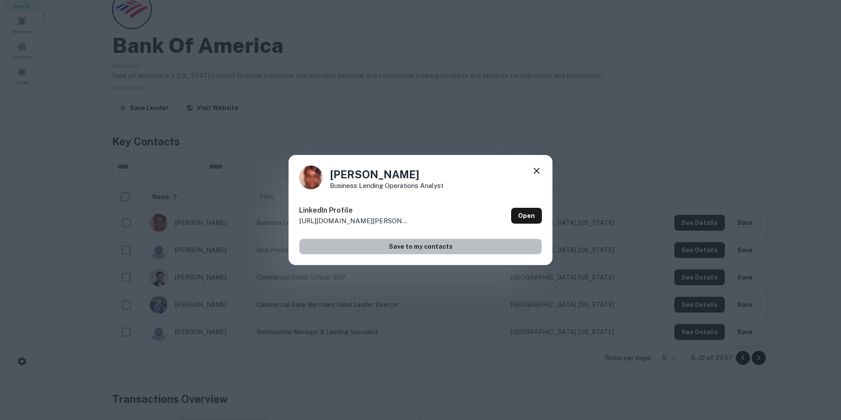
drag, startPoint x: 416, startPoint y: 248, endPoint x: 361, endPoint y: 247, distance: 55.4
click at [414, 247] on button "Save to my contacts" at bounding box center [420, 246] width 243 height 16
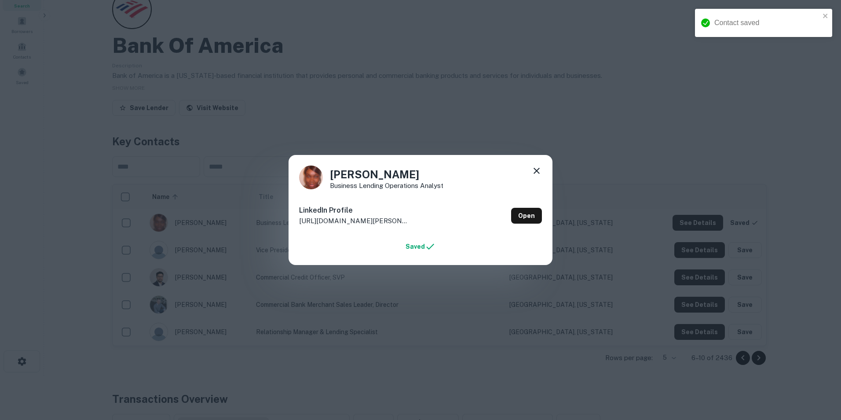
click at [536, 168] on icon at bounding box center [536, 170] width 11 height 11
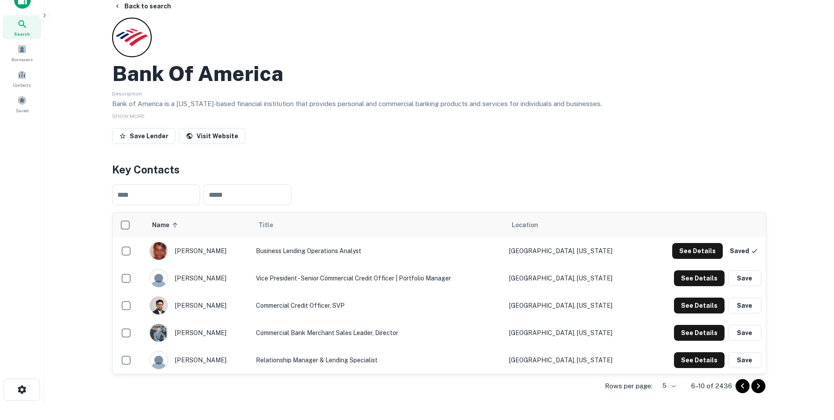
scroll to position [0, 0]
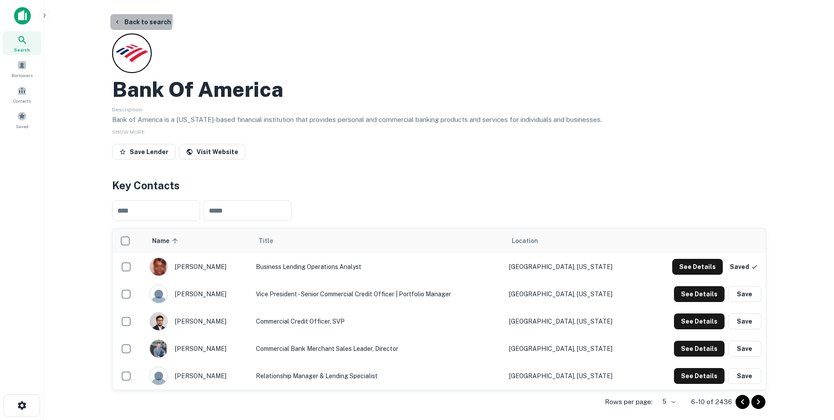
click at [129, 19] on button "Back to search" at bounding box center [142, 22] width 64 height 16
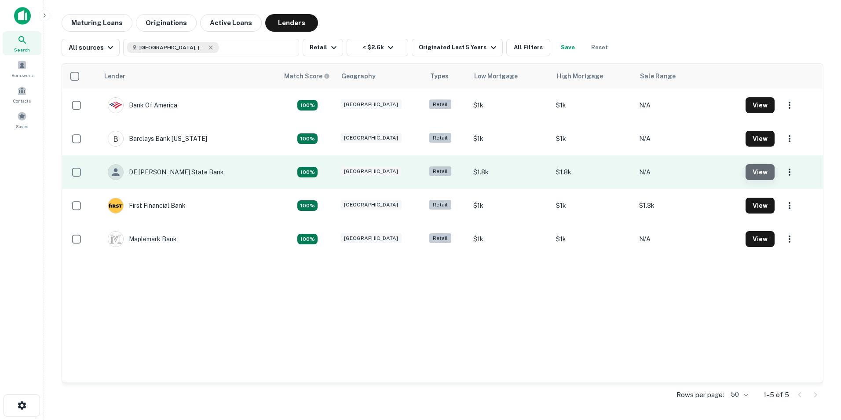
click at [759, 172] on button "View" at bounding box center [759, 172] width 29 height 16
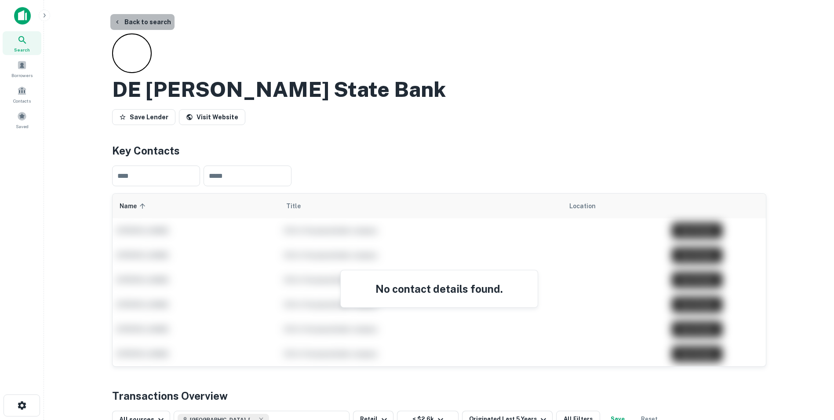
click at [149, 23] on button "Back to search" at bounding box center [142, 22] width 64 height 16
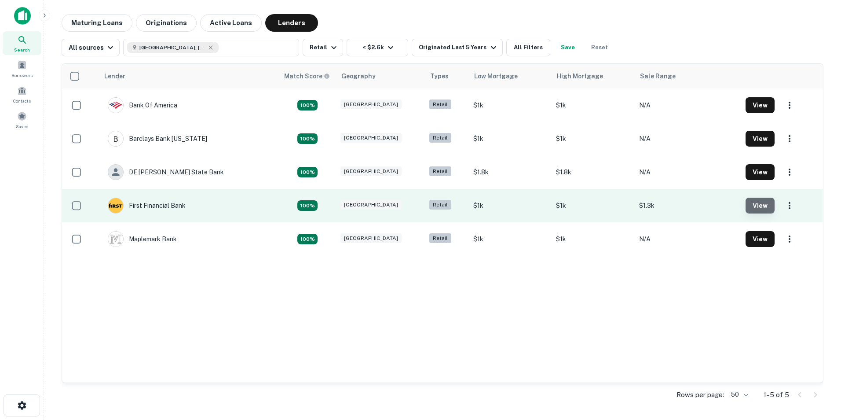
click at [762, 206] on button "View" at bounding box center [759, 205] width 29 height 16
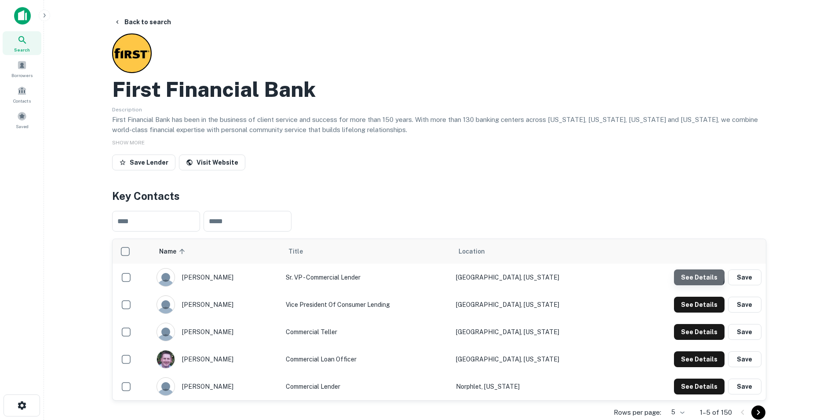
click at [700, 275] on button "See Details" at bounding box center [699, 277] width 51 height 16
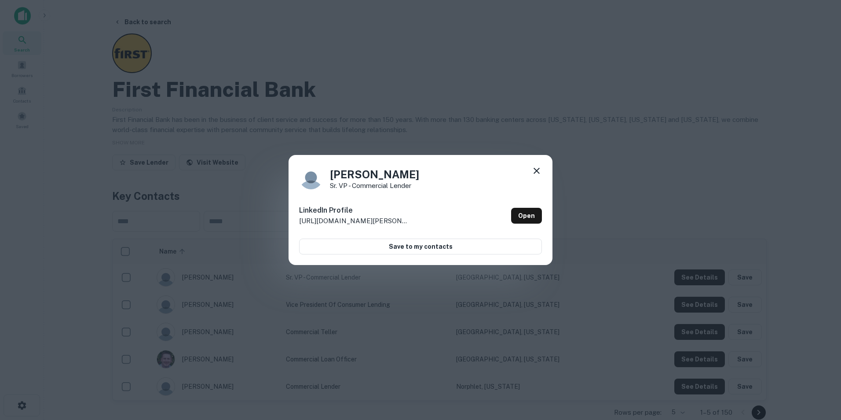
click at [534, 171] on icon at bounding box center [536, 170] width 11 height 11
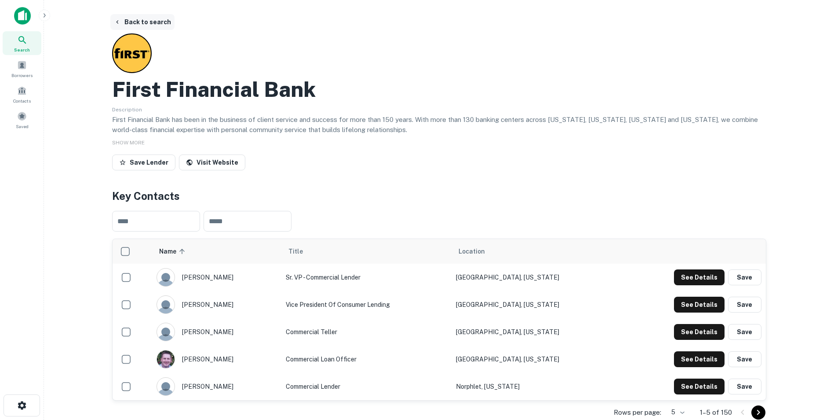
click at [148, 21] on button "Back to search" at bounding box center [142, 22] width 64 height 16
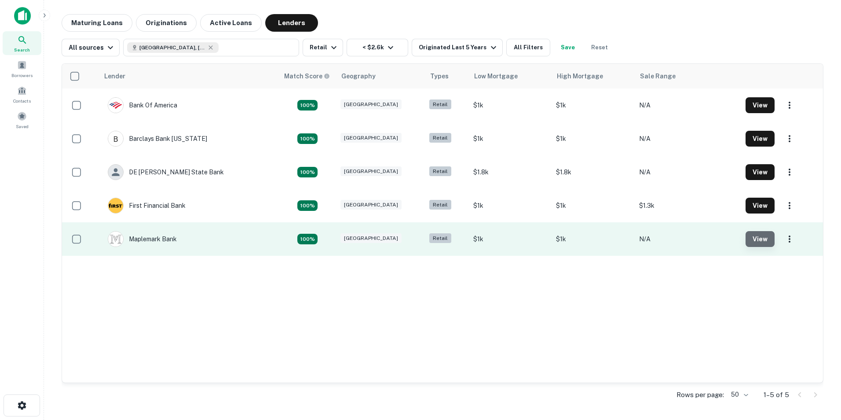
click at [763, 235] on button "View" at bounding box center [759, 239] width 29 height 16
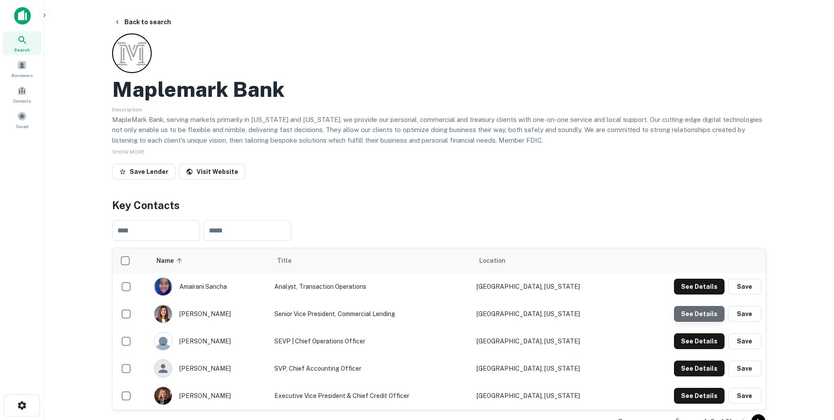
click at [709, 312] on button "See Details" at bounding box center [699, 314] width 51 height 16
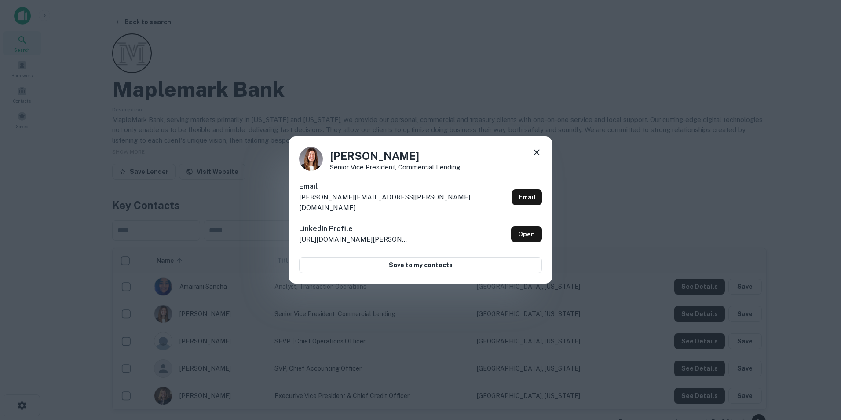
click at [537, 154] on icon at bounding box center [536, 152] width 11 height 11
